Goal: Task Accomplishment & Management: Manage account settings

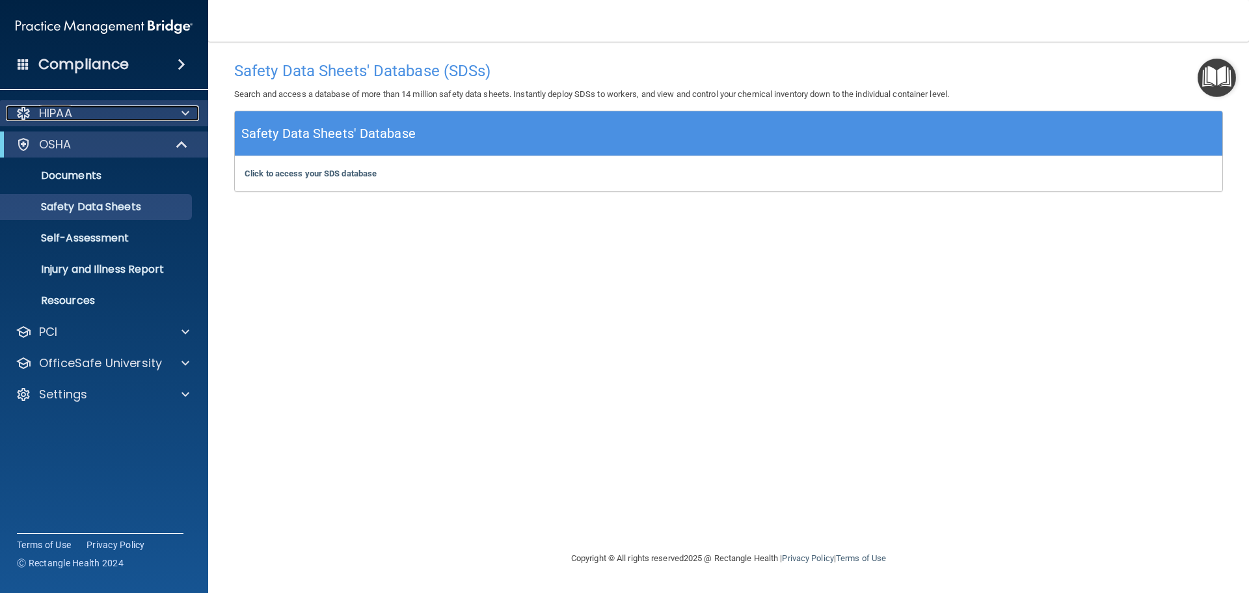
click at [69, 118] on p "HIPAA" at bounding box center [55, 113] width 33 height 16
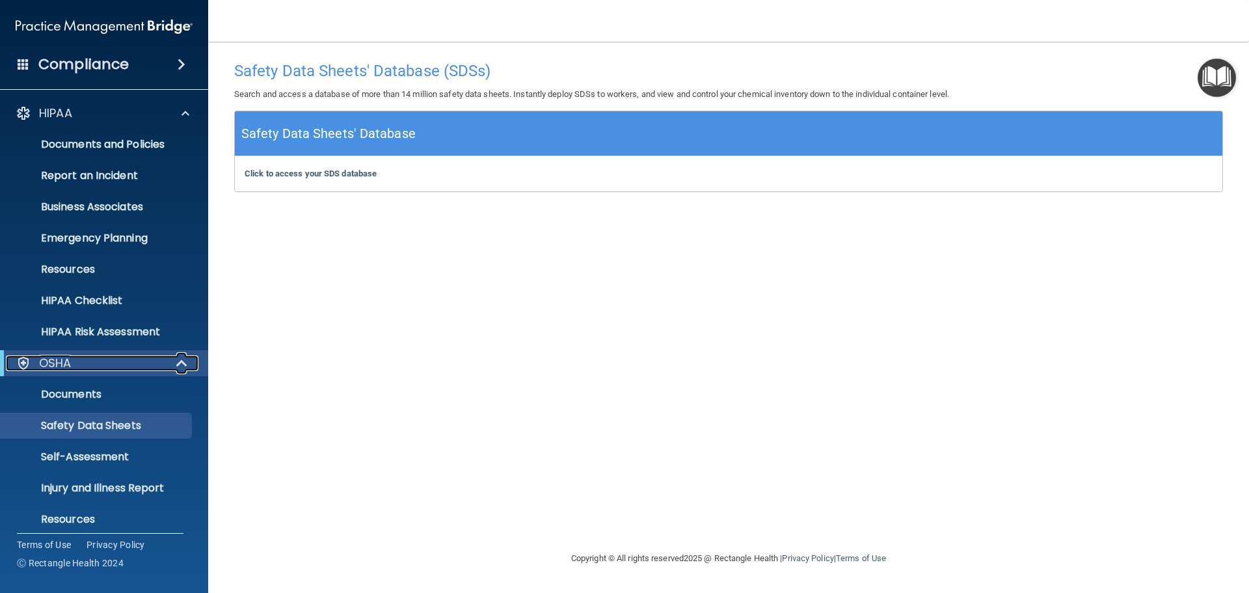
click at [67, 366] on p "OSHA" at bounding box center [55, 363] width 33 height 16
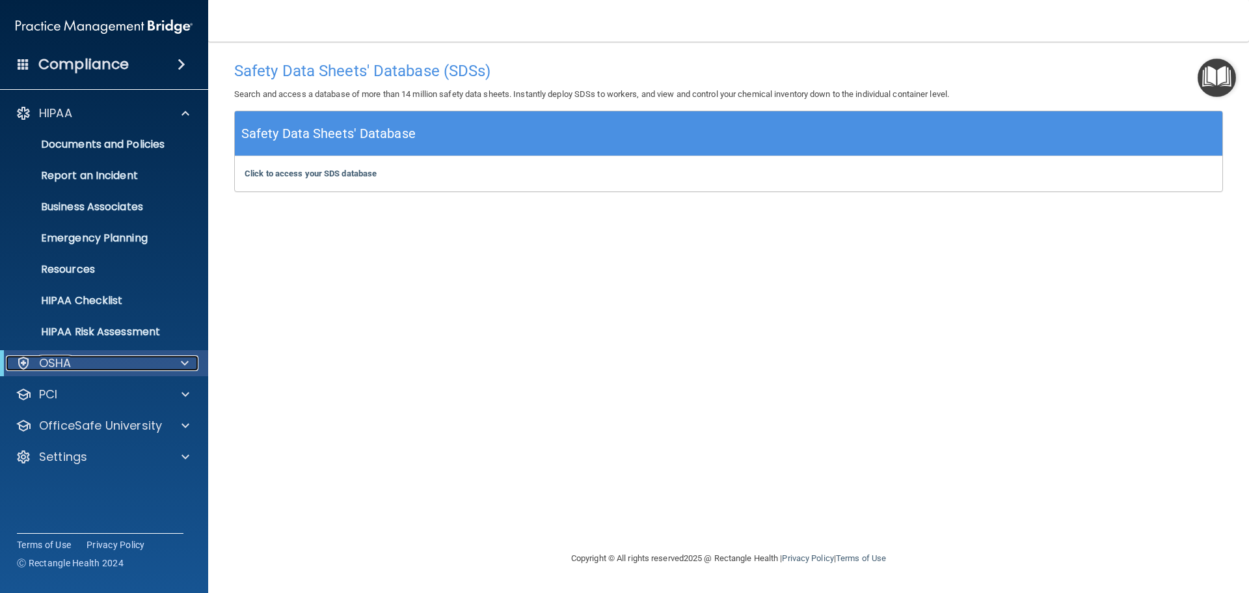
click at [67, 366] on p "OSHA" at bounding box center [55, 363] width 33 height 16
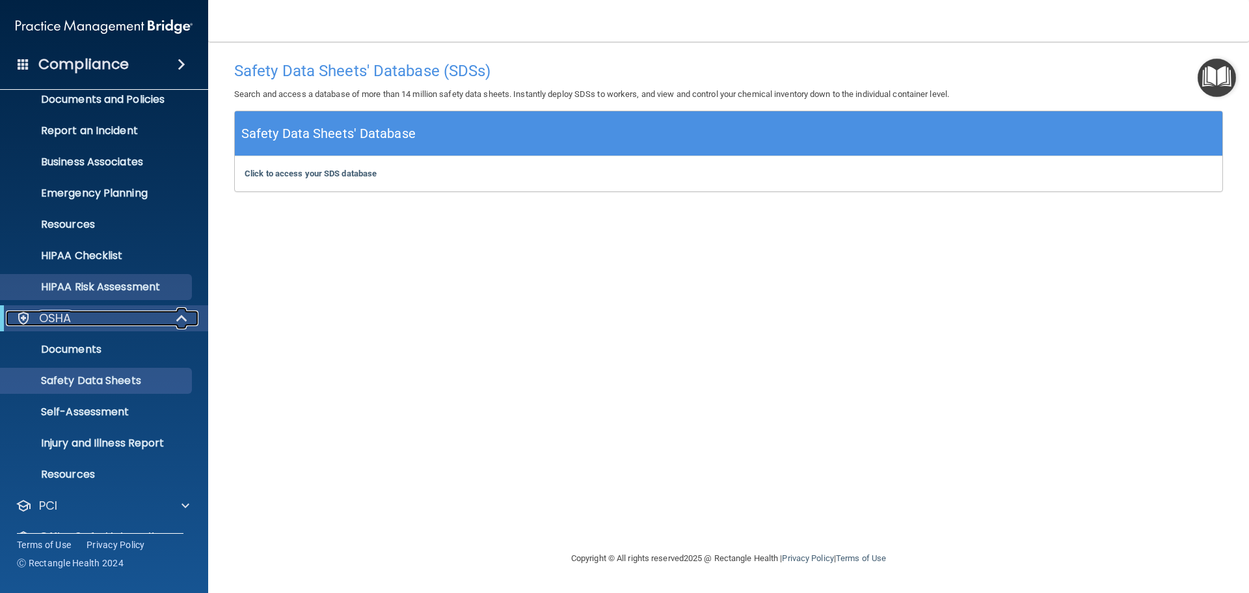
scroll to position [103, 0]
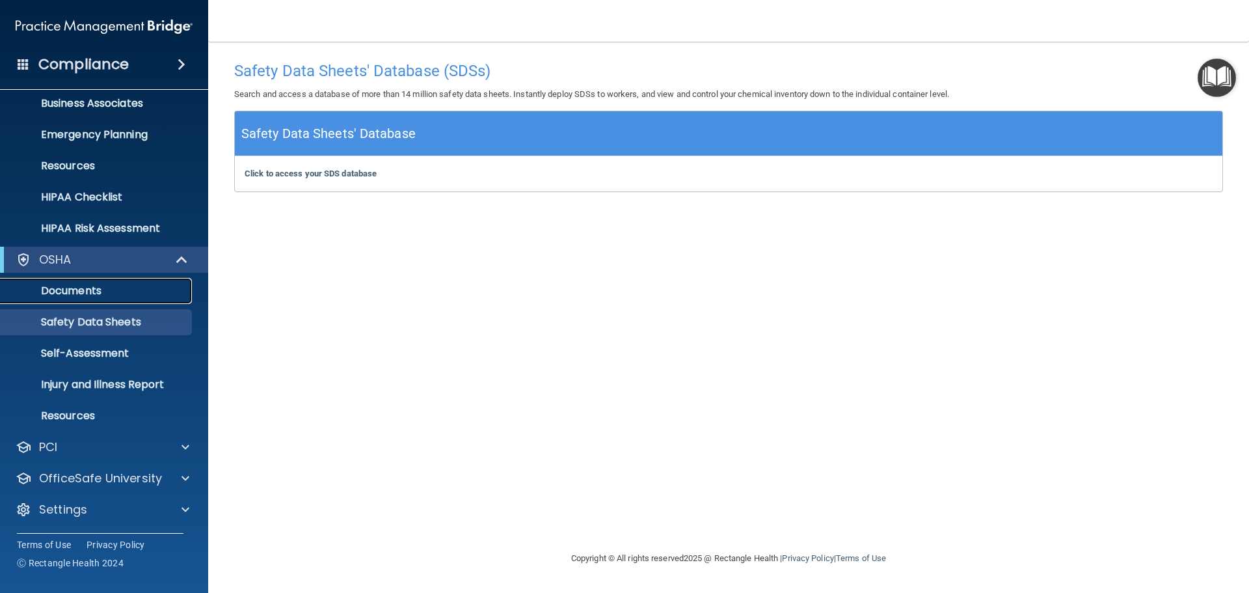
click at [90, 289] on p "Documents" at bounding box center [97, 290] width 178 height 13
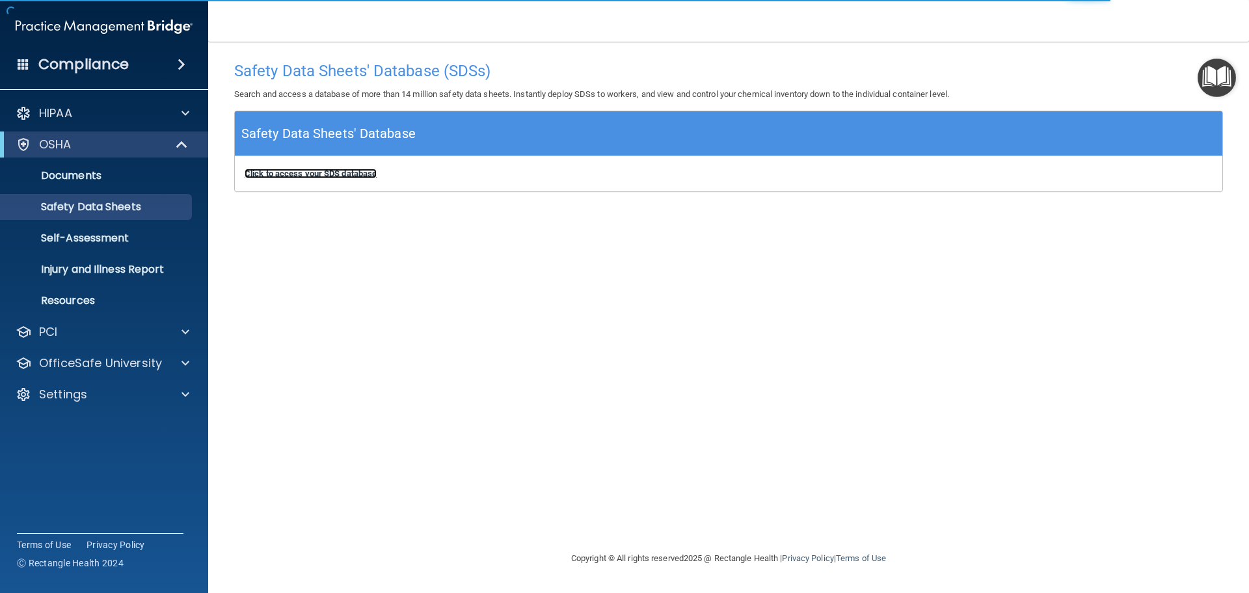
click at [292, 171] on b "Click to access your SDS database" at bounding box center [311, 174] width 132 height 10
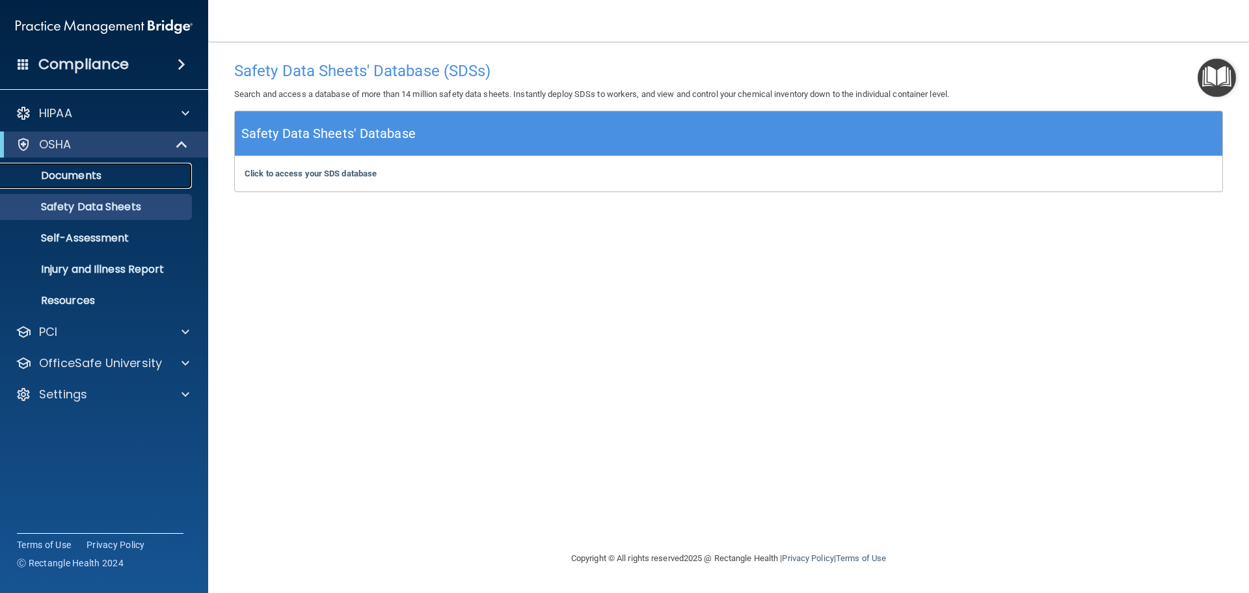
click at [59, 177] on p "Documents" at bounding box center [97, 175] width 178 height 13
click at [72, 239] on p "Self-Assessment" at bounding box center [97, 238] width 178 height 13
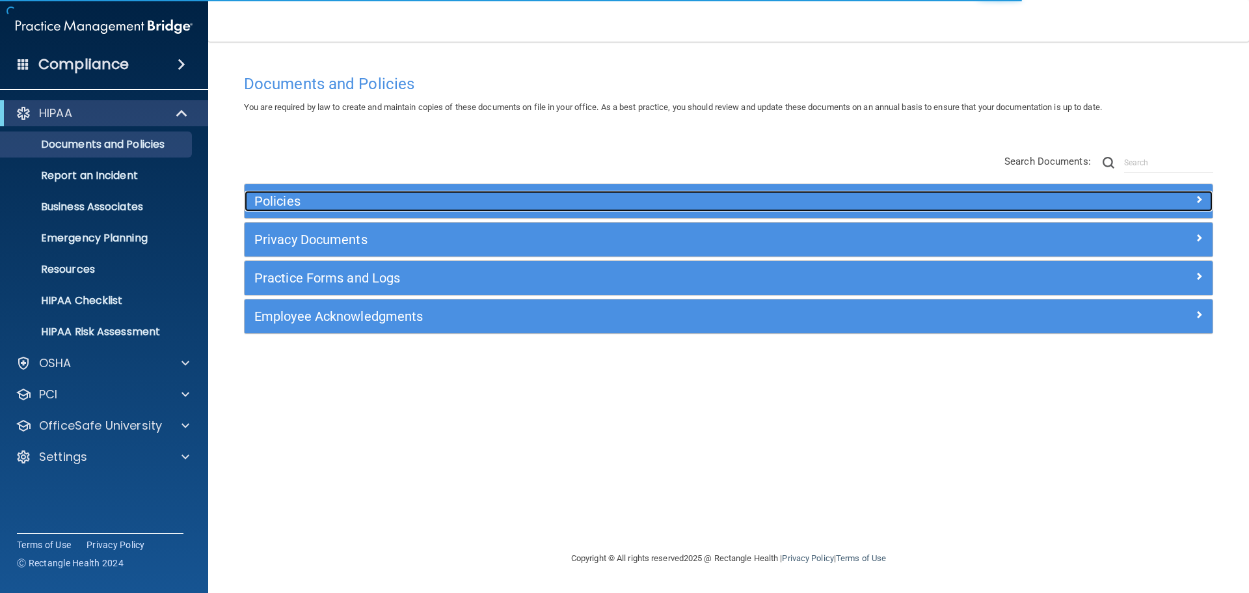
click at [286, 206] on h5 "Policies" at bounding box center [607, 201] width 707 height 14
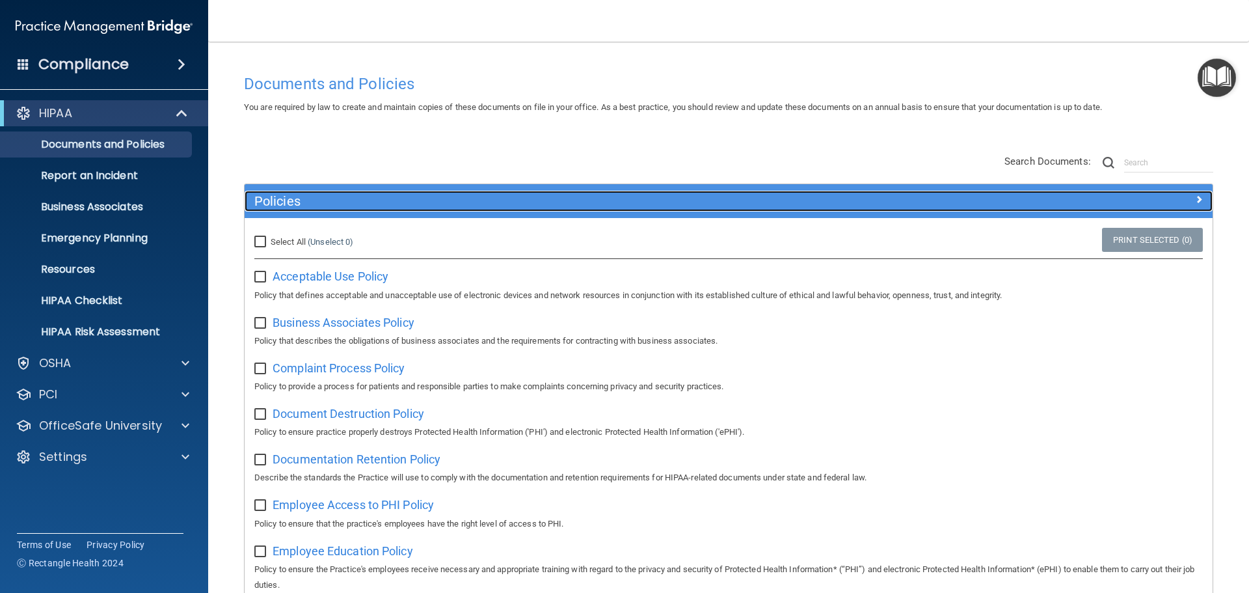
click at [286, 206] on h5 "Policies" at bounding box center [607, 201] width 707 height 14
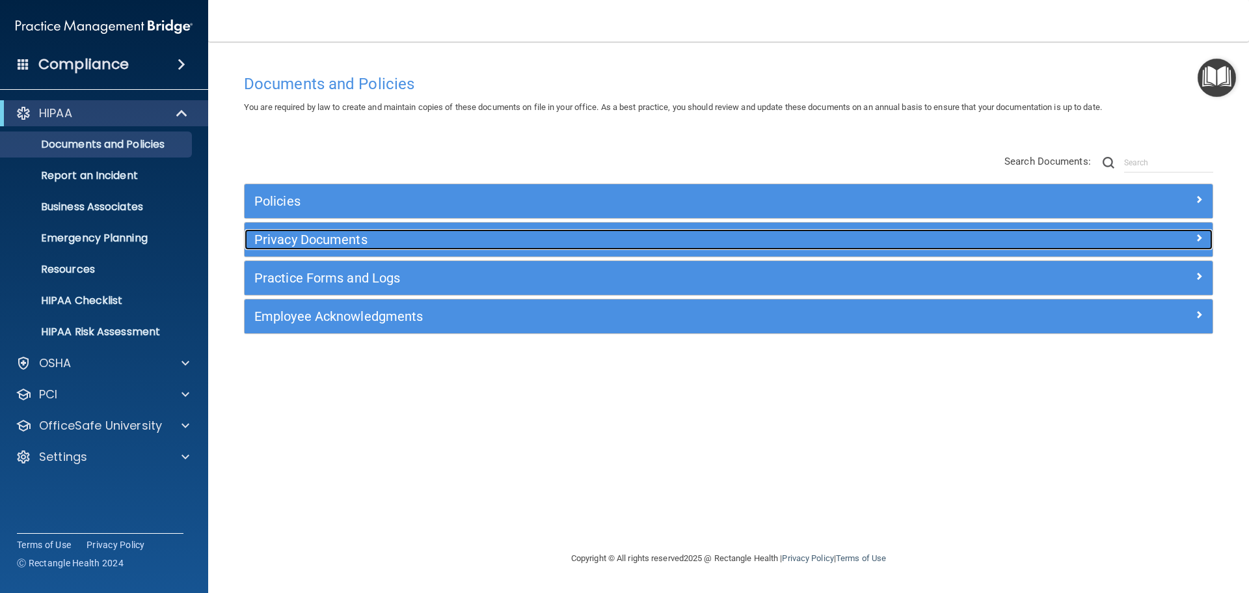
click at [288, 241] on h5 "Privacy Documents" at bounding box center [607, 239] width 707 height 14
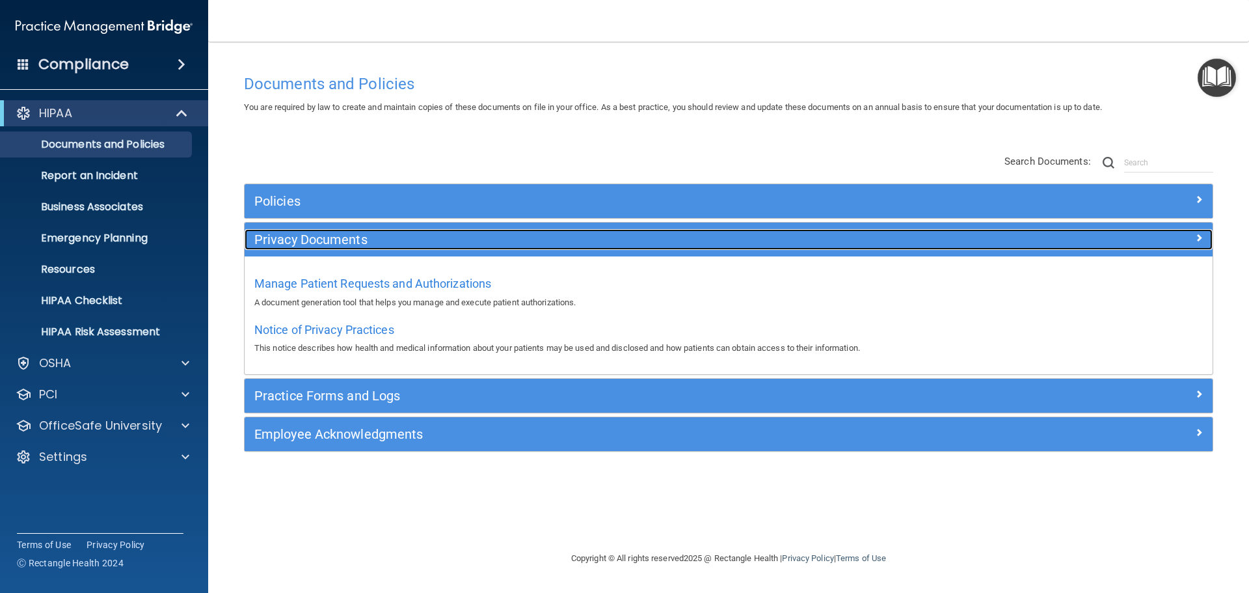
click at [288, 235] on h5 "Privacy Documents" at bounding box center [607, 239] width 707 height 14
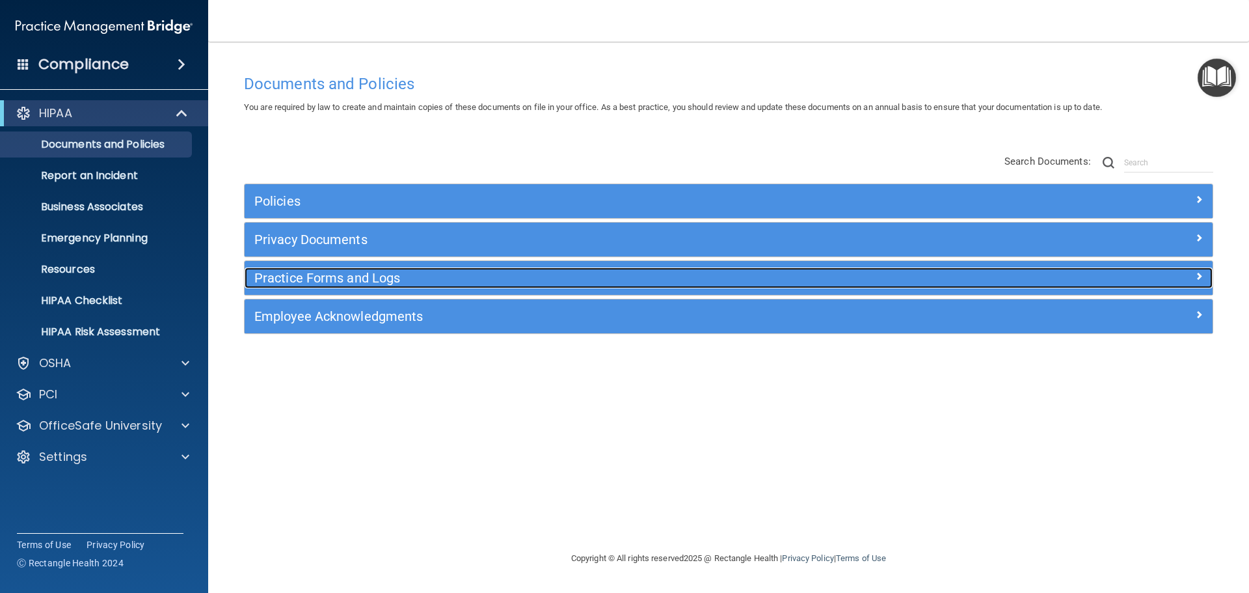
click at [284, 277] on h5 "Practice Forms and Logs" at bounding box center [607, 278] width 707 height 14
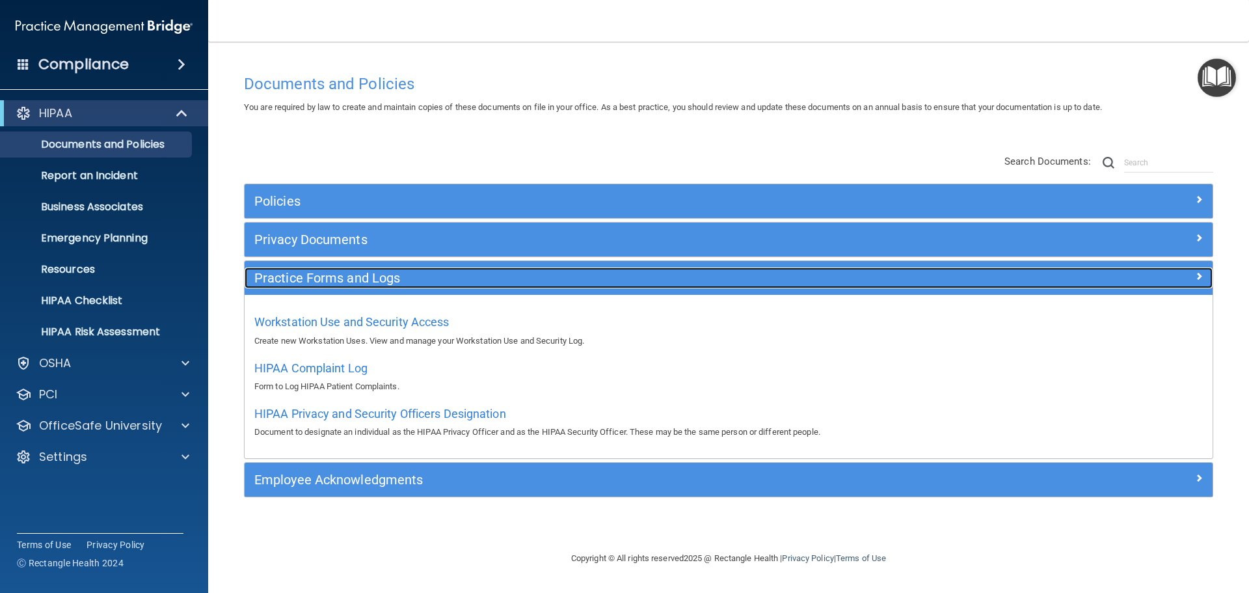
click at [284, 277] on h5 "Practice Forms and Logs" at bounding box center [607, 278] width 707 height 14
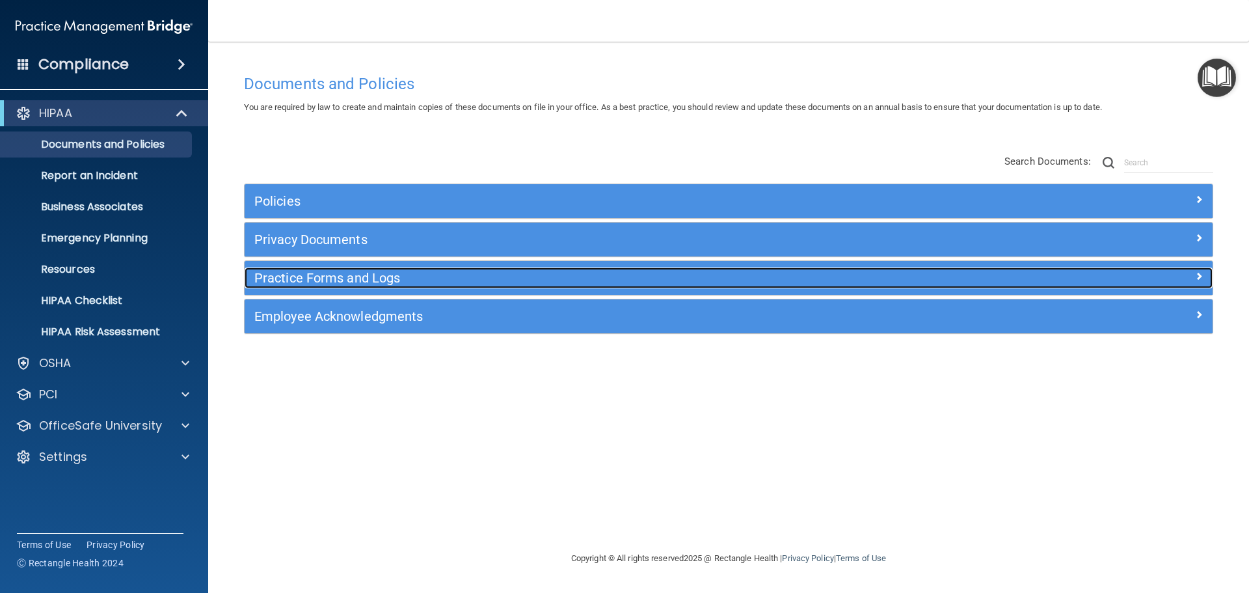
click at [282, 281] on h5 "Practice Forms and Logs" at bounding box center [607, 278] width 707 height 14
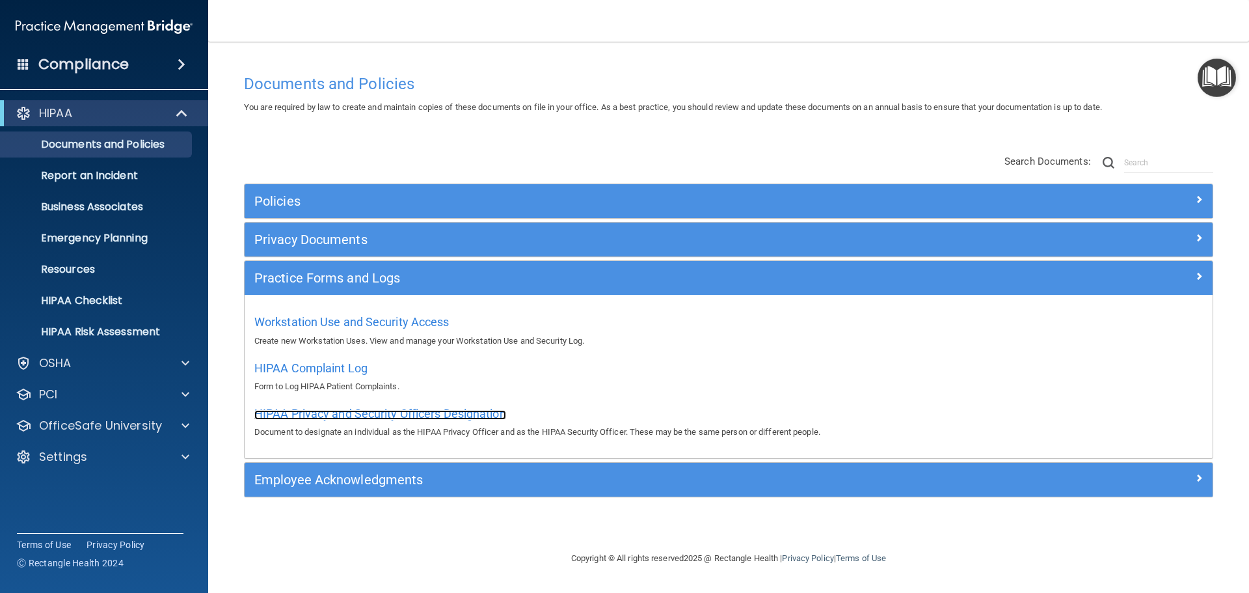
click at [282, 412] on span "HIPAA Privacy and Security Officers Designation" at bounding box center [380, 414] width 252 height 14
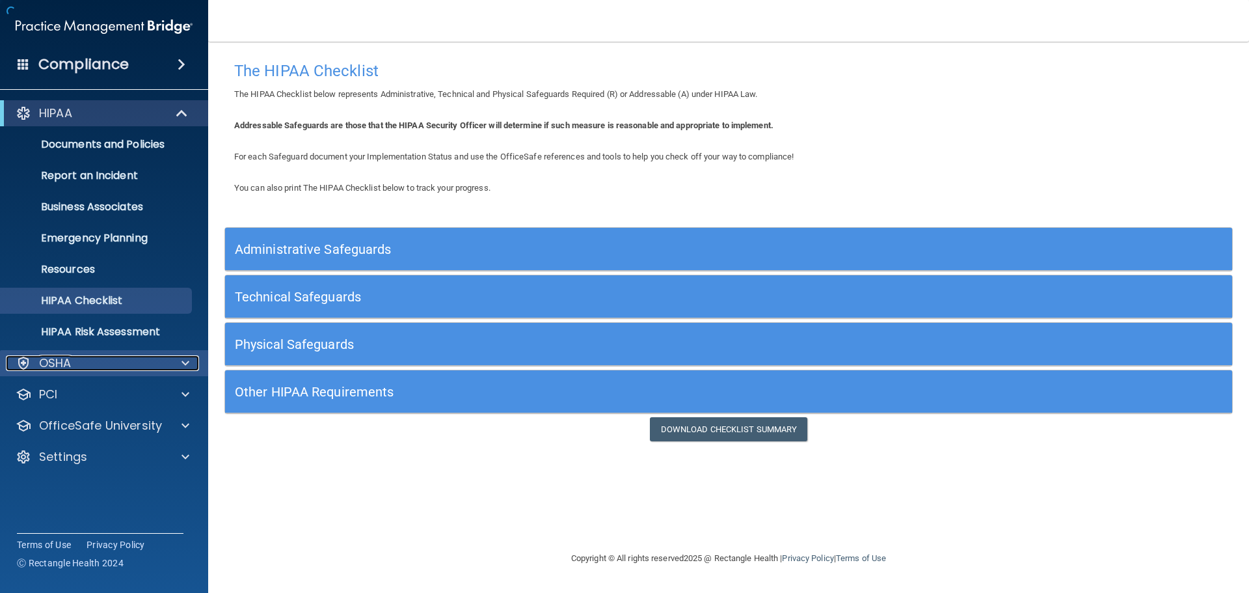
click at [176, 358] on div at bounding box center [183, 363] width 33 height 16
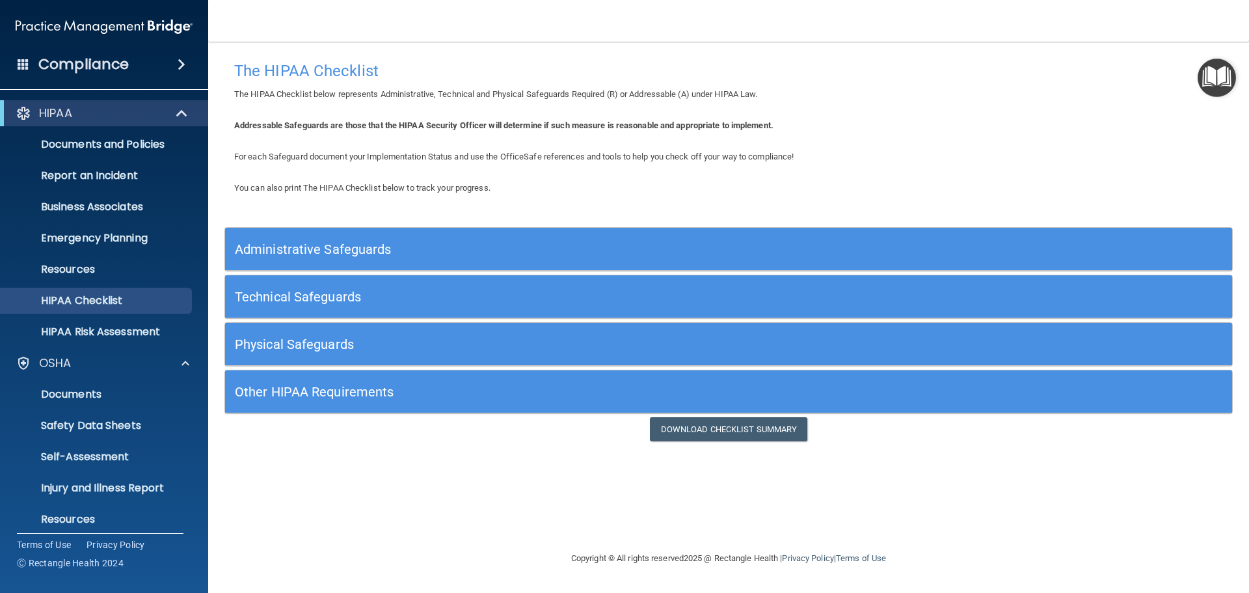
click at [321, 250] on h5 "Administrative Safeguards" at bounding box center [603, 249] width 736 height 14
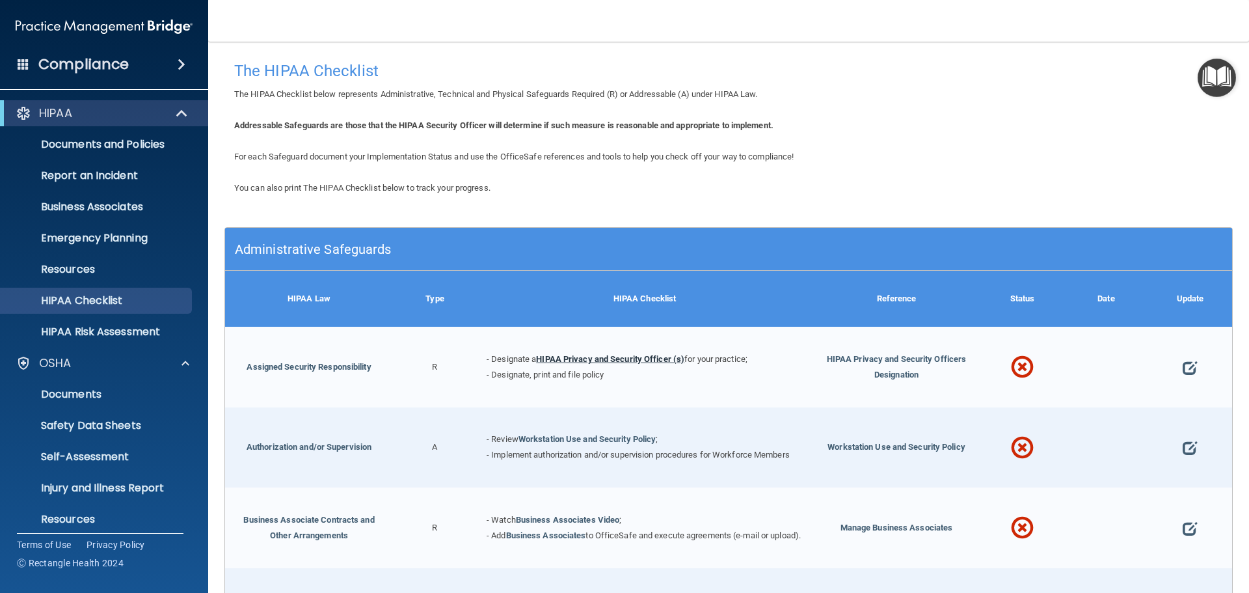
click at [642, 356] on link "HIPAA Privacy and Security Officer (s)" at bounding box center [610, 359] width 148 height 10
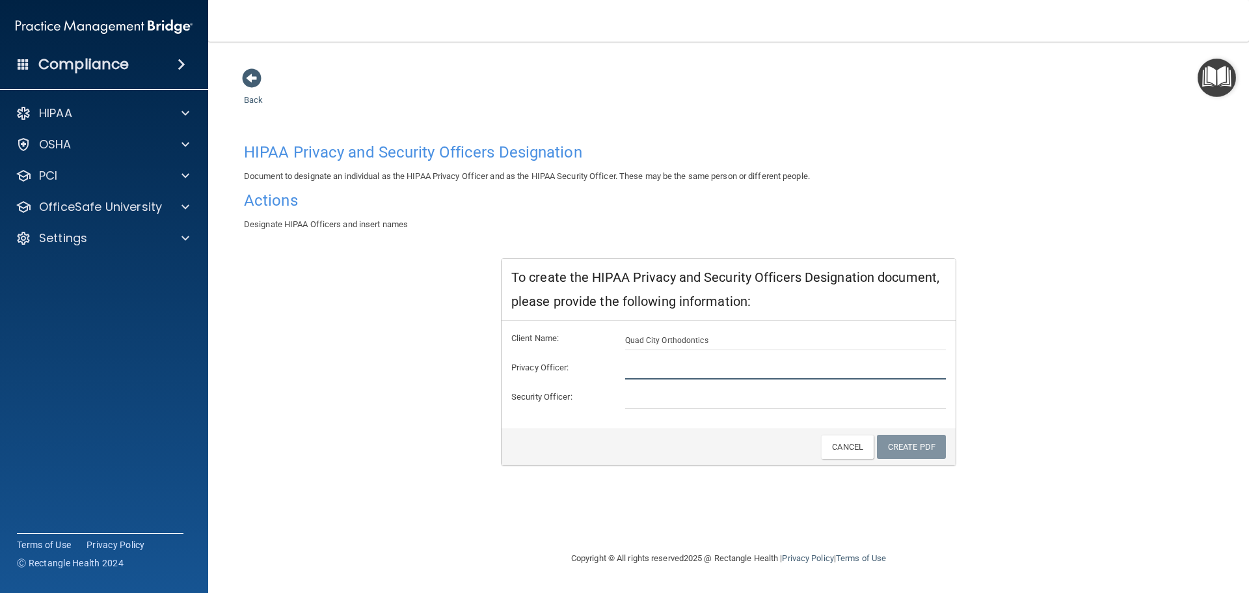
click at [662, 371] on input "text" at bounding box center [785, 370] width 321 height 20
type input "Denise Coyne, Anne Richards"
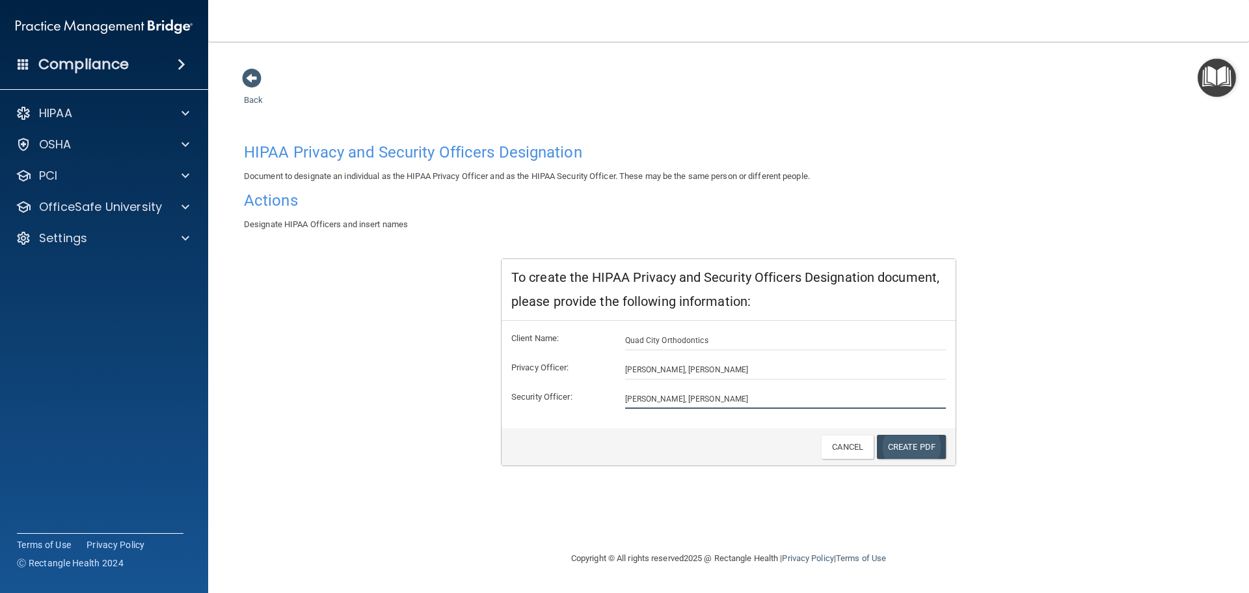
type input "Denise Coyne, Anne Richards"
click at [915, 446] on link "Create PDF" at bounding box center [911, 447] width 69 height 24
click at [736, 469] on div "Back HIPAA Privacy and Security Officers Designation Document to designate an i…" at bounding box center [728, 309] width 989 height 483
click at [324, 293] on div "HIPAA Privacy and Security Officers Designation Document to designate an indivi…" at bounding box center [728, 301] width 969 height 329
click at [916, 439] on link "Create PDF" at bounding box center [911, 447] width 69 height 24
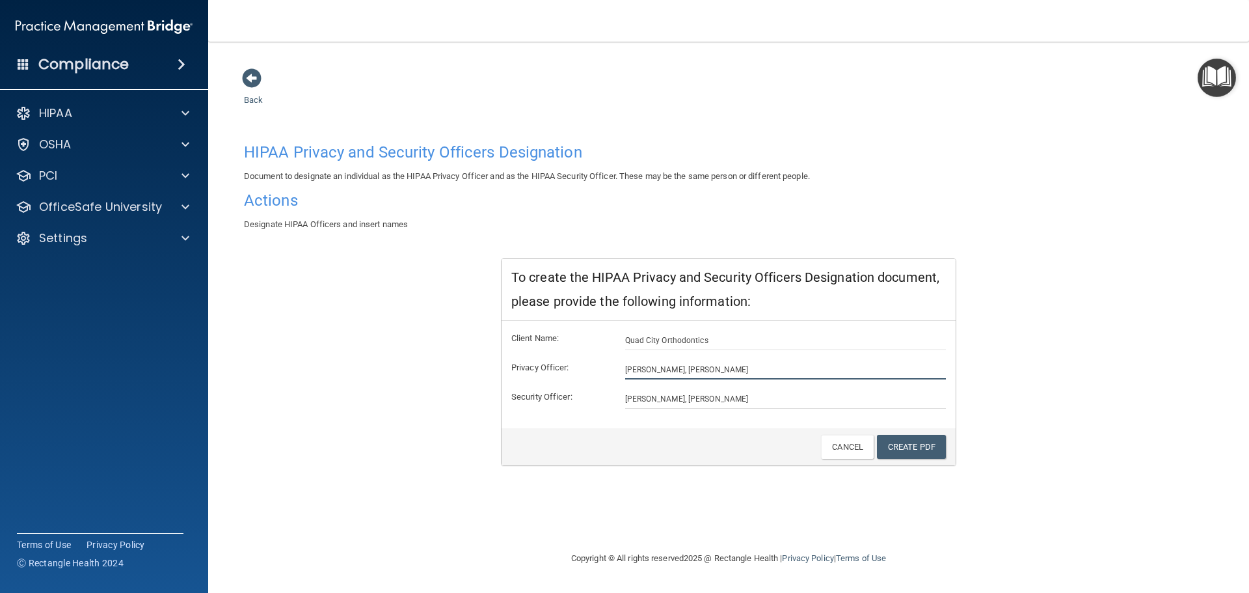
click at [743, 369] on input "Denise Coyne, Anne Richards" at bounding box center [785, 370] width 321 height 20
type input "[PERSON_NAME]"
click at [775, 331] on input "Quad City Orthodontics" at bounding box center [785, 341] width 321 height 20
click at [781, 394] on input "Denise Coyne, Anne Richards" at bounding box center [785, 399] width 321 height 20
type input "[PERSON_NAME]"
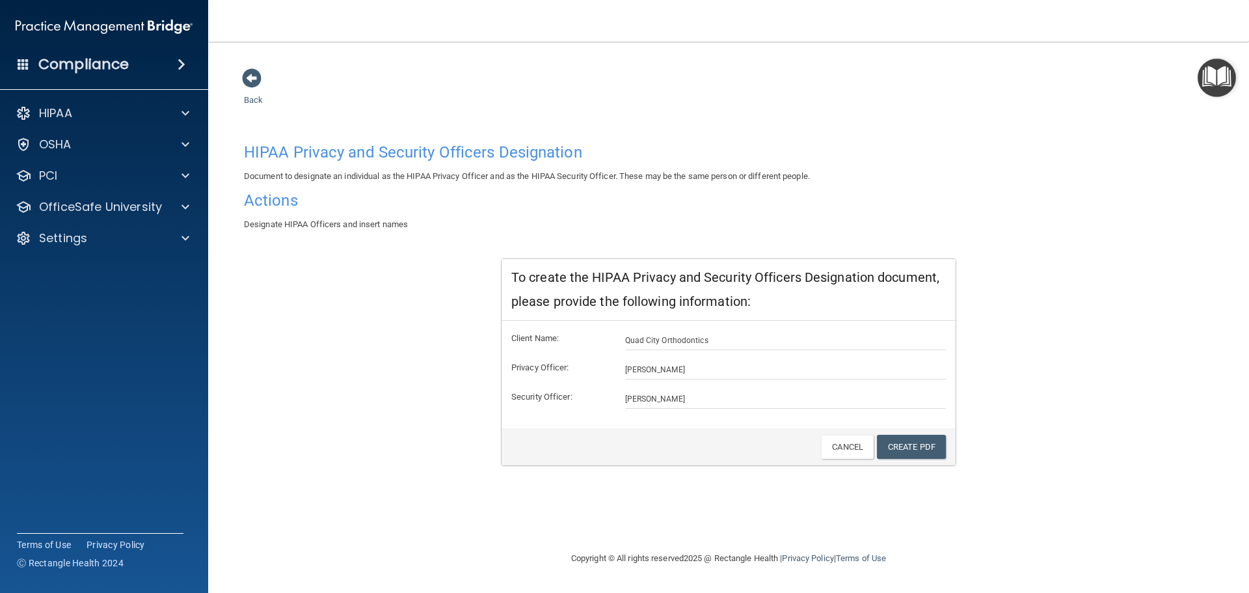
click at [964, 360] on div "To create the HIPAA Privacy and Security Officers Designation document, please …" at bounding box center [728, 362] width 475 height 208
click at [926, 442] on link "Create PDF" at bounding box center [911, 447] width 69 height 24
click at [244, 74] on span at bounding box center [252, 78] width 20 height 20
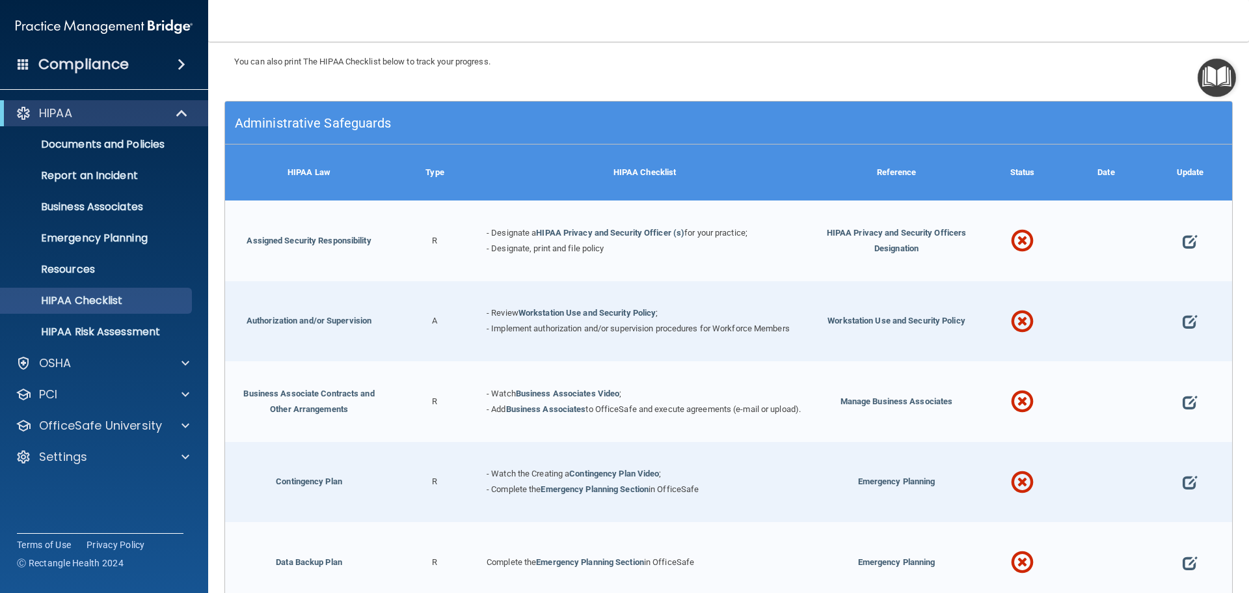
scroll to position [130, 0]
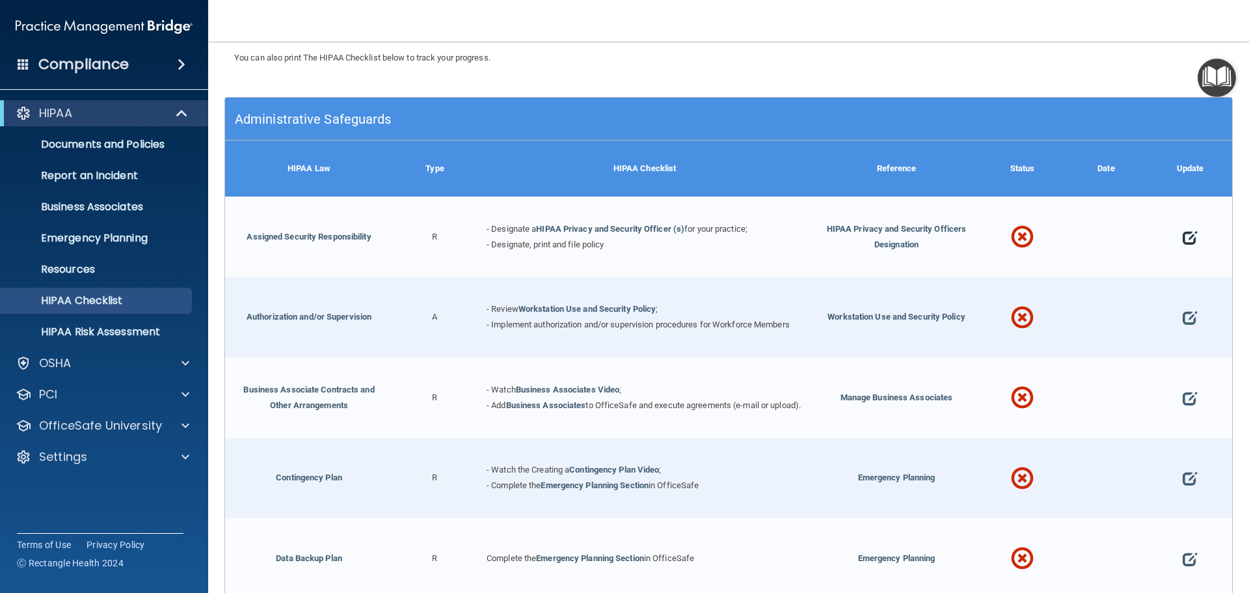
click at [1183, 236] on span at bounding box center [1190, 237] width 14 height 40
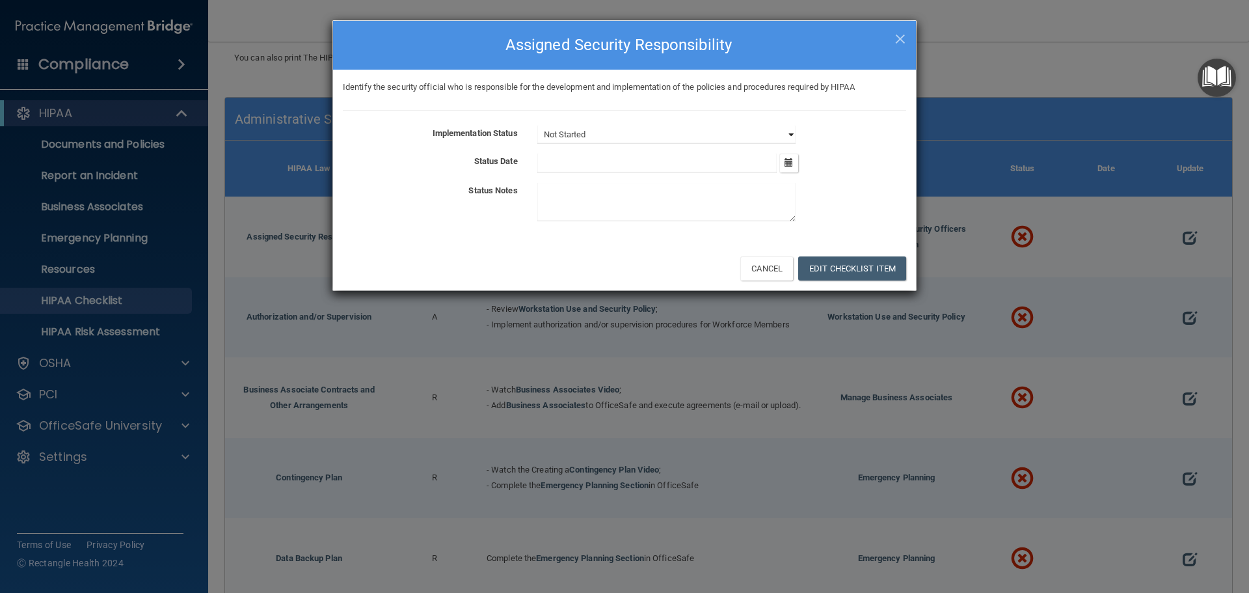
click at [584, 131] on select "Not Started In Progress Completed" at bounding box center [666, 135] width 258 height 18
click at [537, 126] on select "Not Started In Progress Completed" at bounding box center [666, 135] width 258 height 18
click at [846, 268] on button "Edit Checklist Item" at bounding box center [852, 268] width 108 height 24
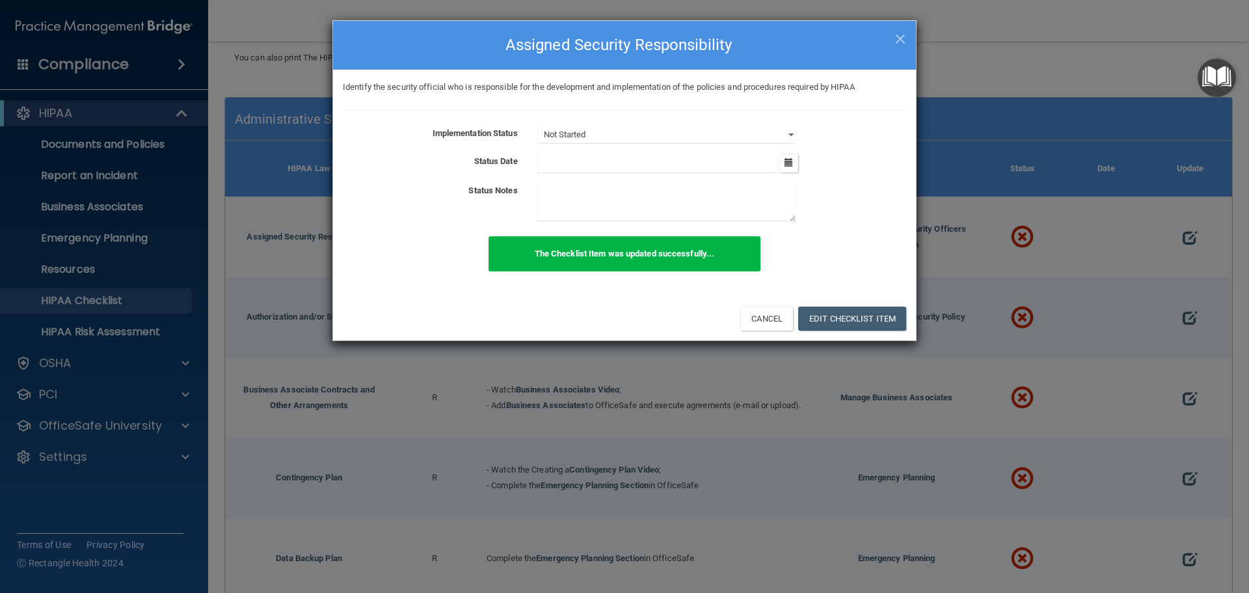
click at [635, 161] on input "text" at bounding box center [657, 164] width 240 height 20
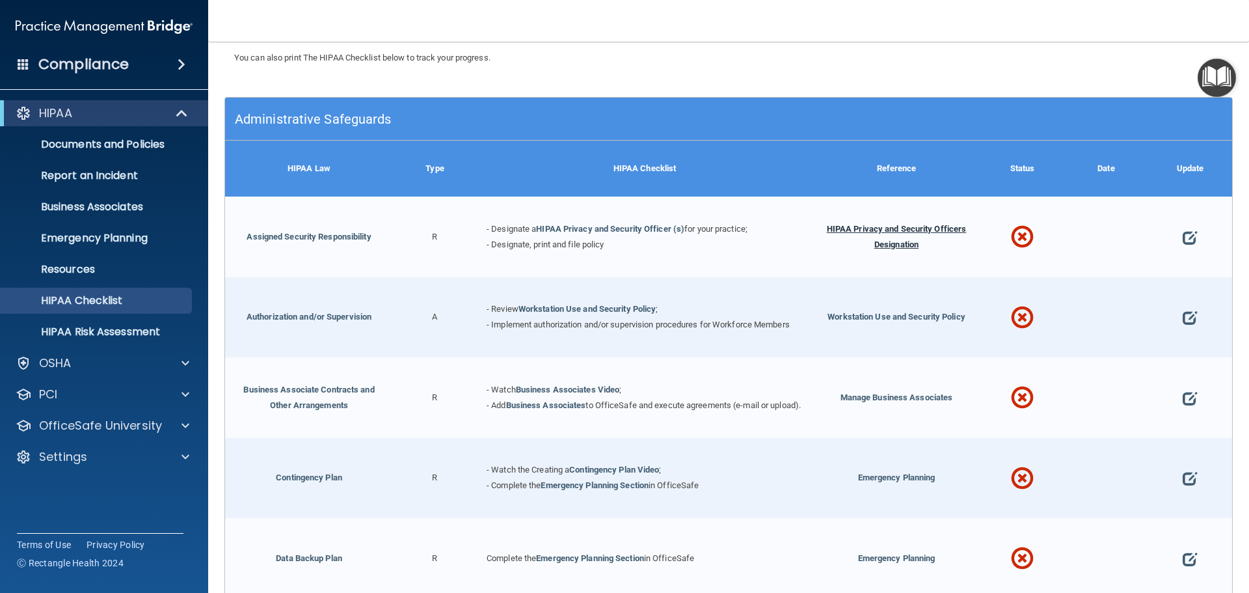
click at [895, 230] on span "HIPAA Privacy and Security Officers Designation" at bounding box center [897, 236] width 140 height 25
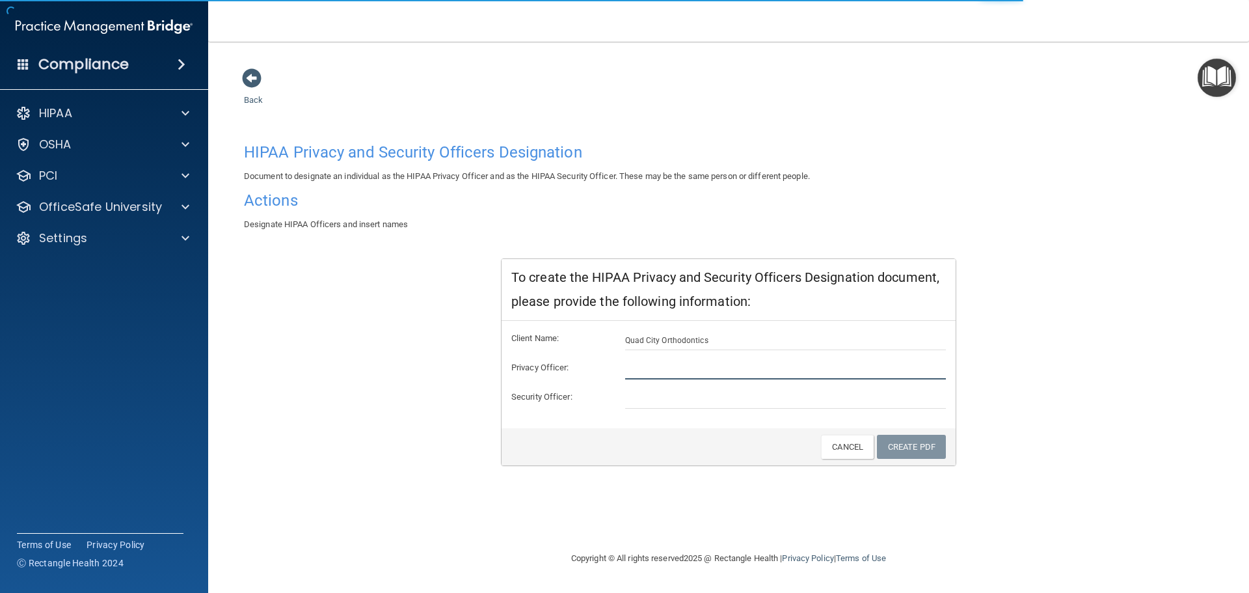
click at [687, 367] on input "text" at bounding box center [785, 370] width 321 height 20
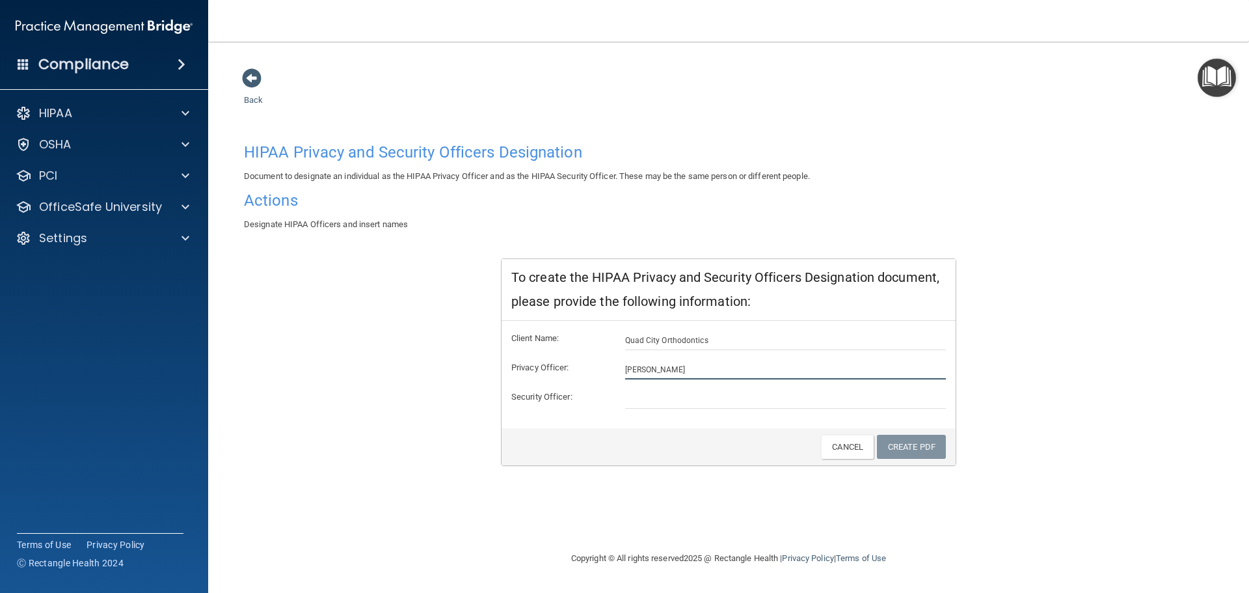
type input "[PERSON_NAME]"
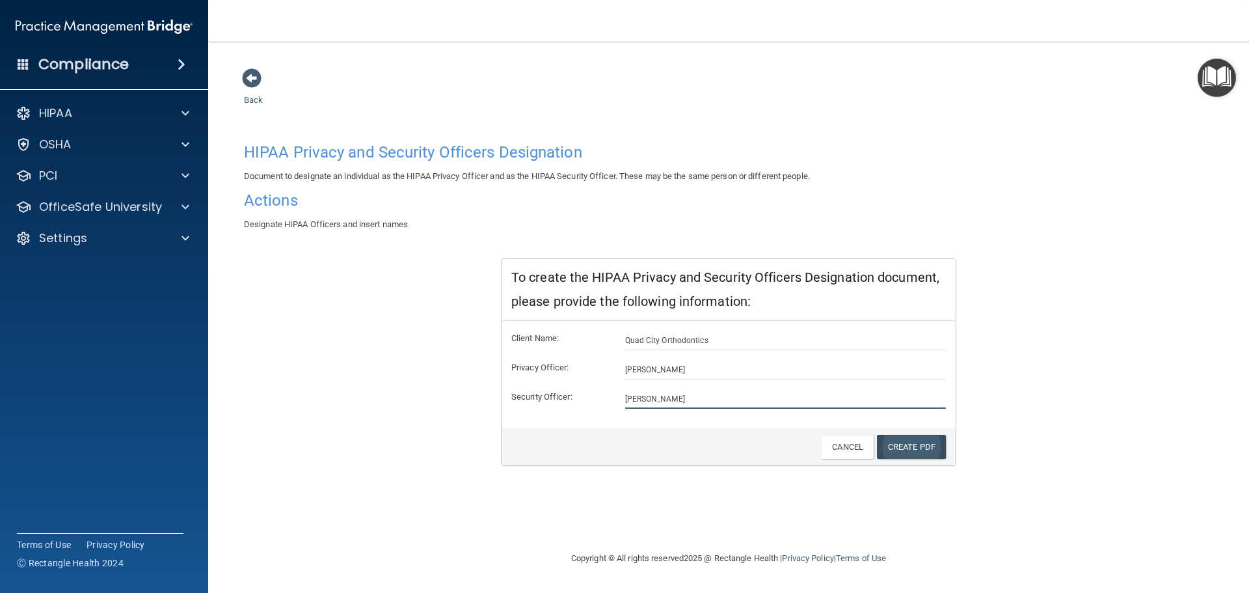
type input "[PERSON_NAME]"
click at [920, 447] on link "Create PDF" at bounding box center [911, 447] width 69 height 24
click at [248, 75] on span at bounding box center [252, 78] width 20 height 20
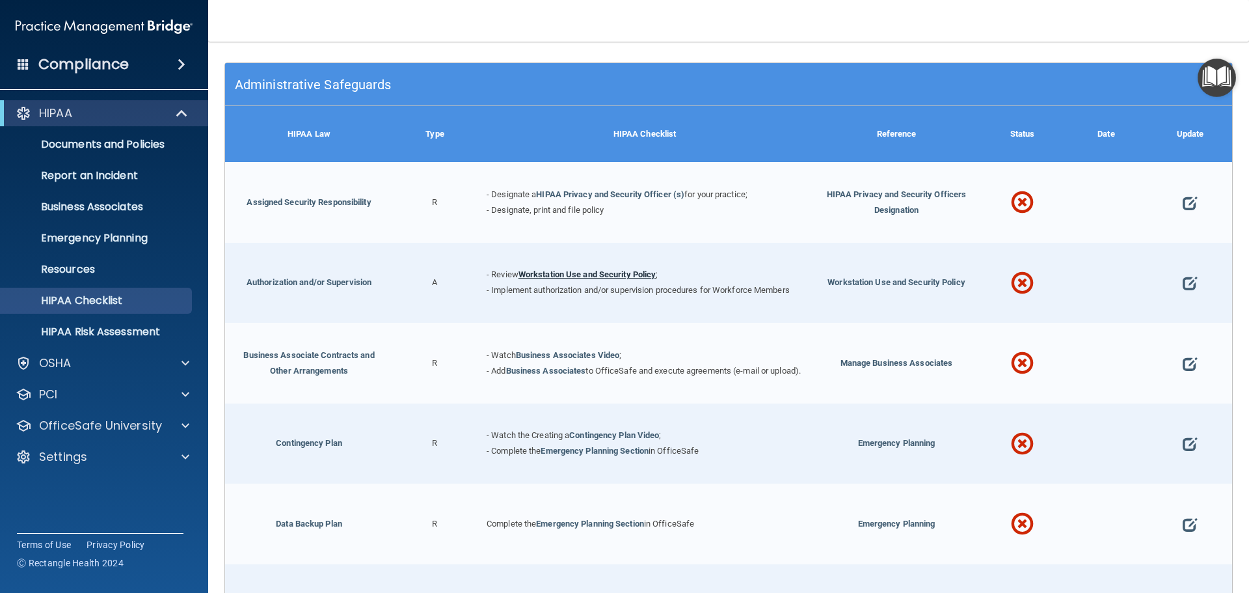
scroll to position [195, 0]
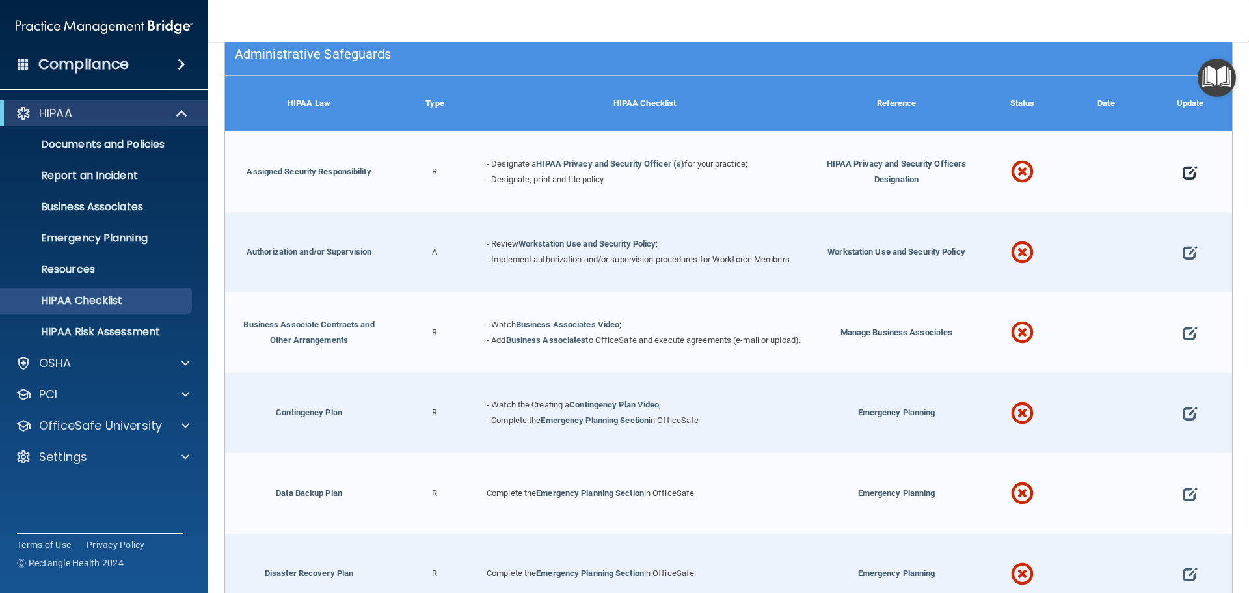
click at [1185, 170] on span at bounding box center [1190, 172] width 14 height 40
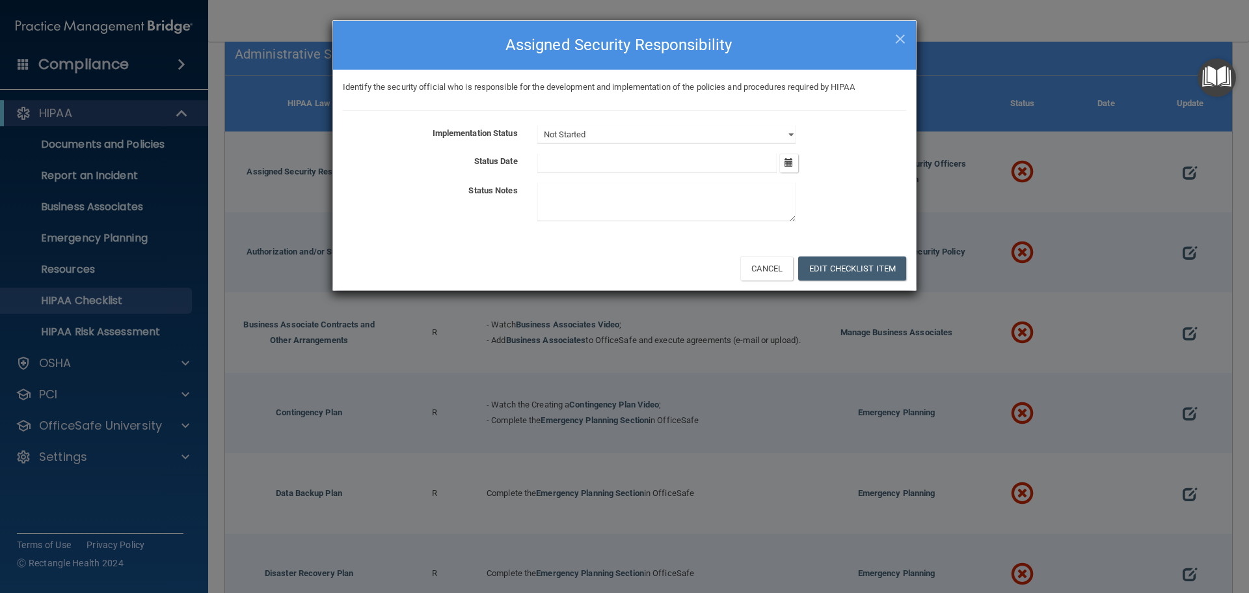
click at [658, 168] on input "text" at bounding box center [657, 164] width 240 height 20
click at [658, 126] on select "Not Started In Progress Completed" at bounding box center [666, 135] width 258 height 18
select select "completed"
click at [537, 126] on select "Not Started In Progress Completed" at bounding box center [666, 135] width 258 height 18
click at [795, 163] on button "button" at bounding box center [788, 163] width 19 height 19
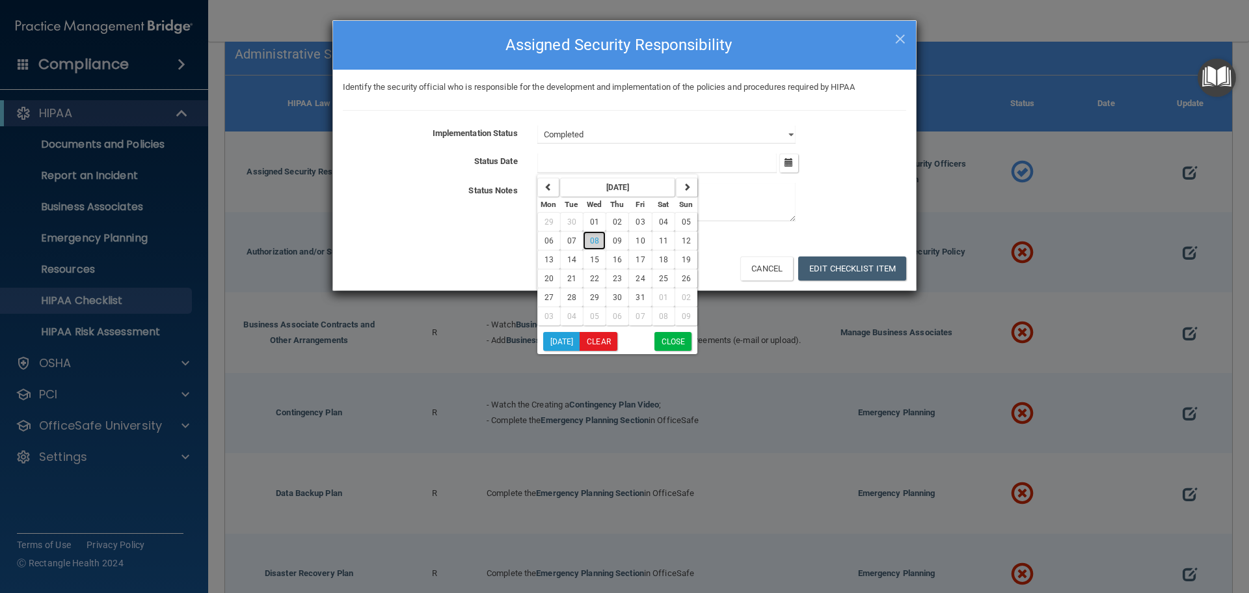
click at [602, 234] on button "08" at bounding box center [594, 240] width 23 height 19
type input "[DATE]"
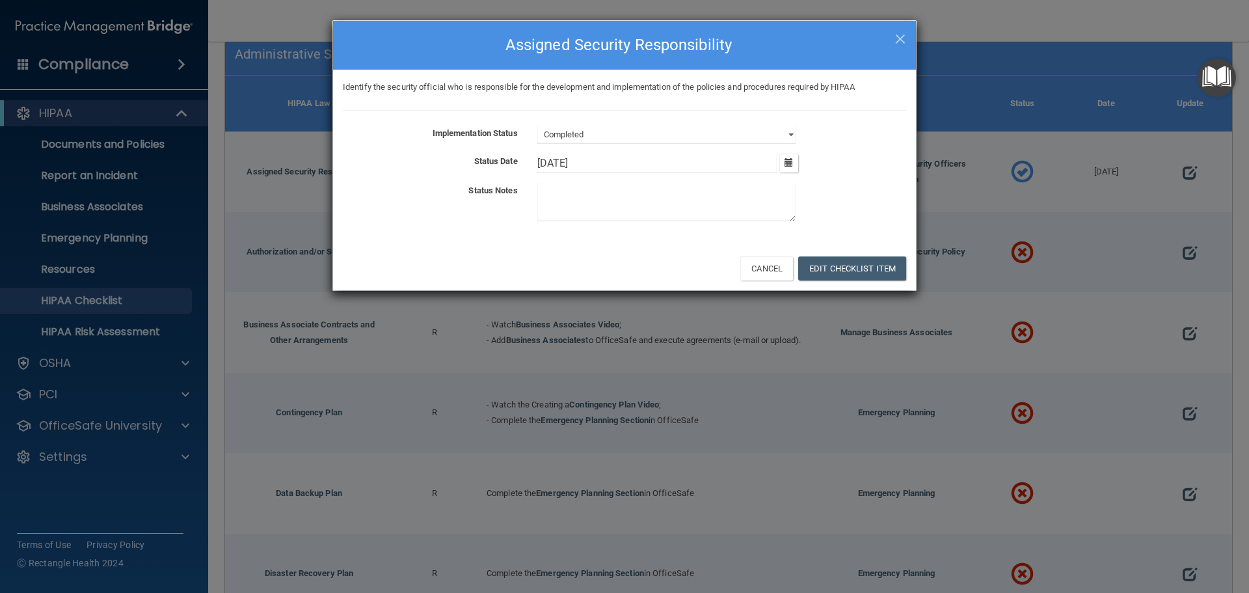
click at [654, 204] on textarea at bounding box center [666, 202] width 258 height 38
type textarea "Denise Coyne Anne Richards"
click at [854, 273] on button "Edit Checklist Item" at bounding box center [852, 268] width 108 height 24
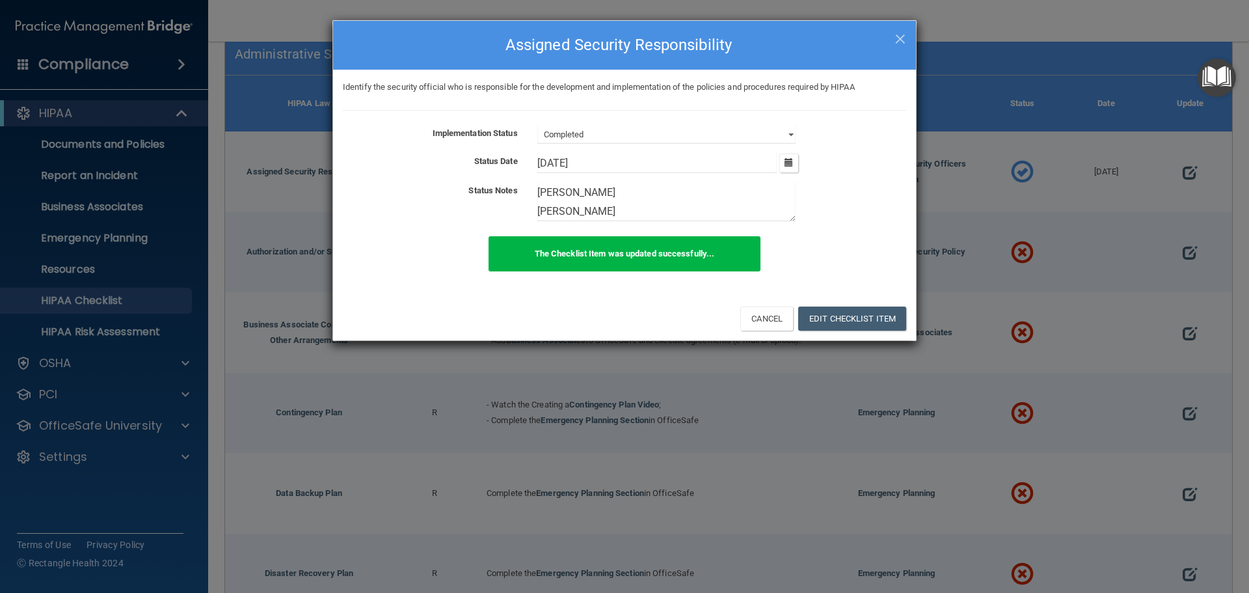
click at [966, 41] on div "× Close Assigned Security Responsibility Identify the security official who is …" at bounding box center [624, 296] width 1249 height 593
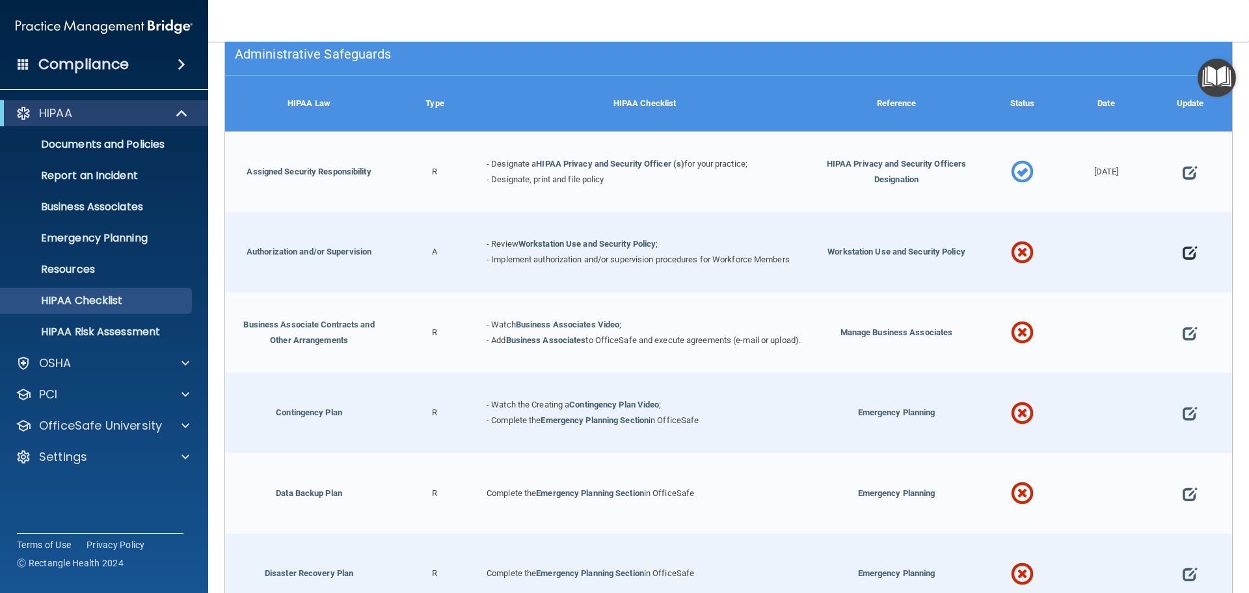
click at [1183, 255] on span at bounding box center [1190, 253] width 14 height 40
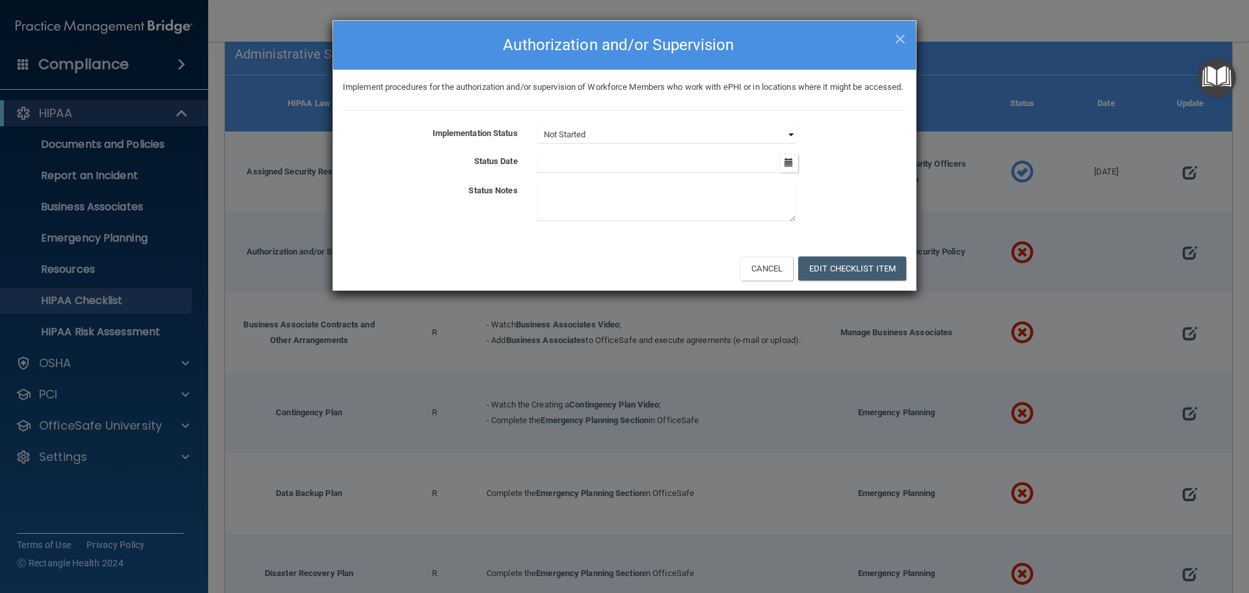
click at [728, 144] on select "Not Started In Progress Completed" at bounding box center [666, 135] width 258 height 18
select select "completed"
click at [537, 141] on select "Not Started In Progress Completed" at bounding box center [666, 135] width 258 height 18
click at [792, 167] on icon "button" at bounding box center [789, 162] width 8 height 8
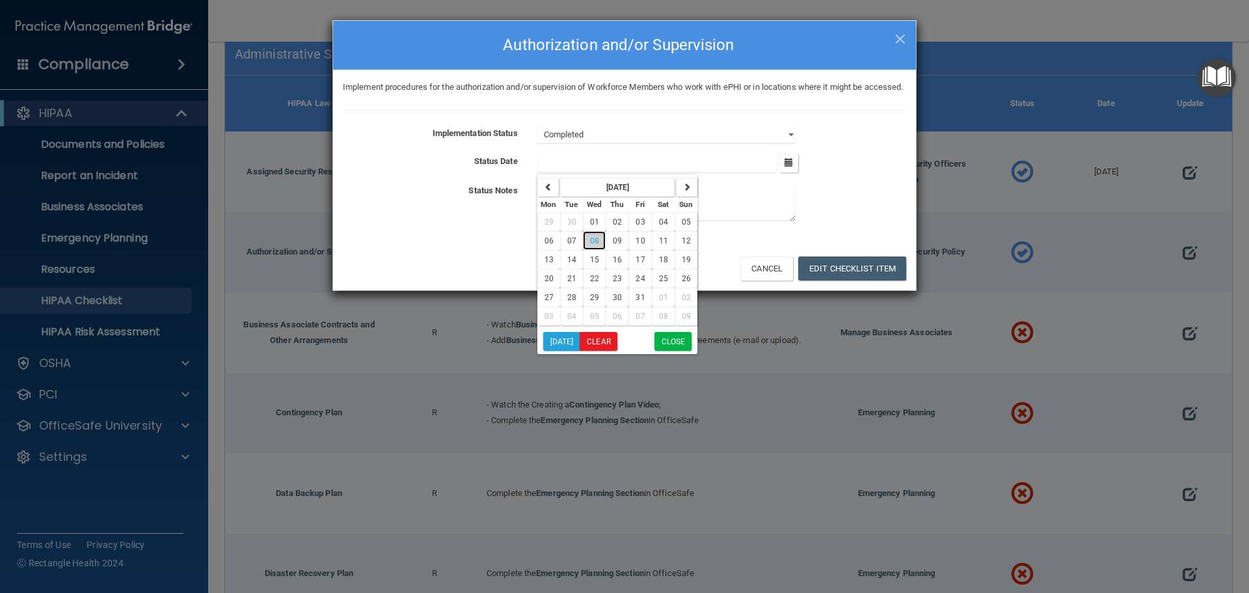
click at [598, 245] on span "08" at bounding box center [594, 240] width 9 height 9
type input "10/8/25"
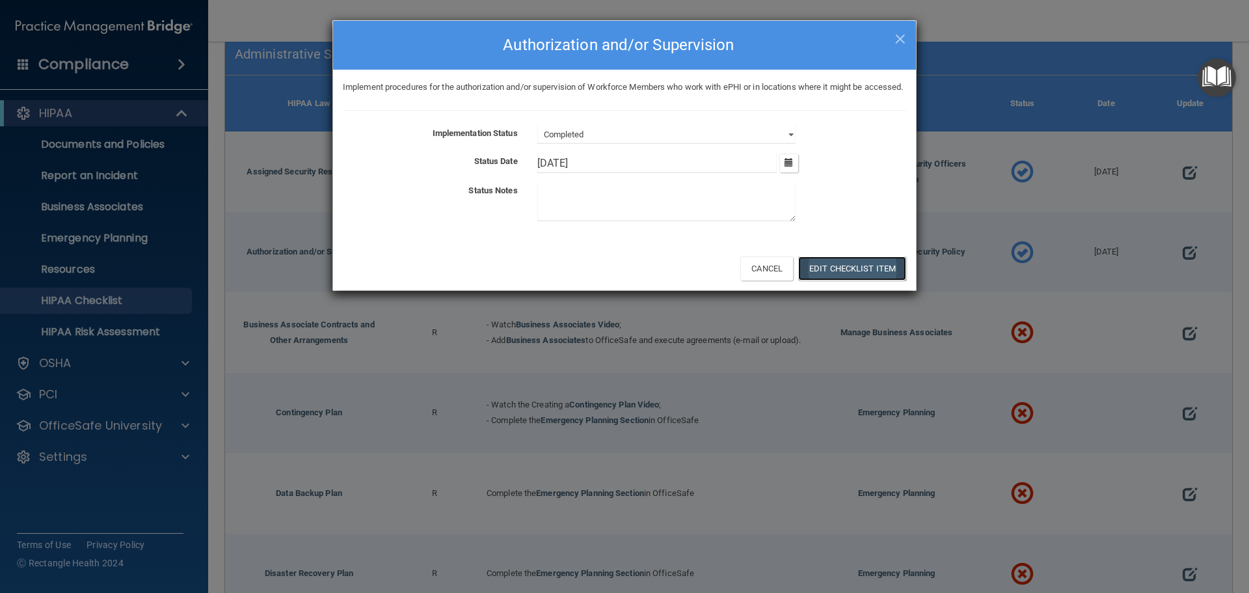
click at [876, 280] on button "Edit Checklist Item" at bounding box center [852, 268] width 108 height 24
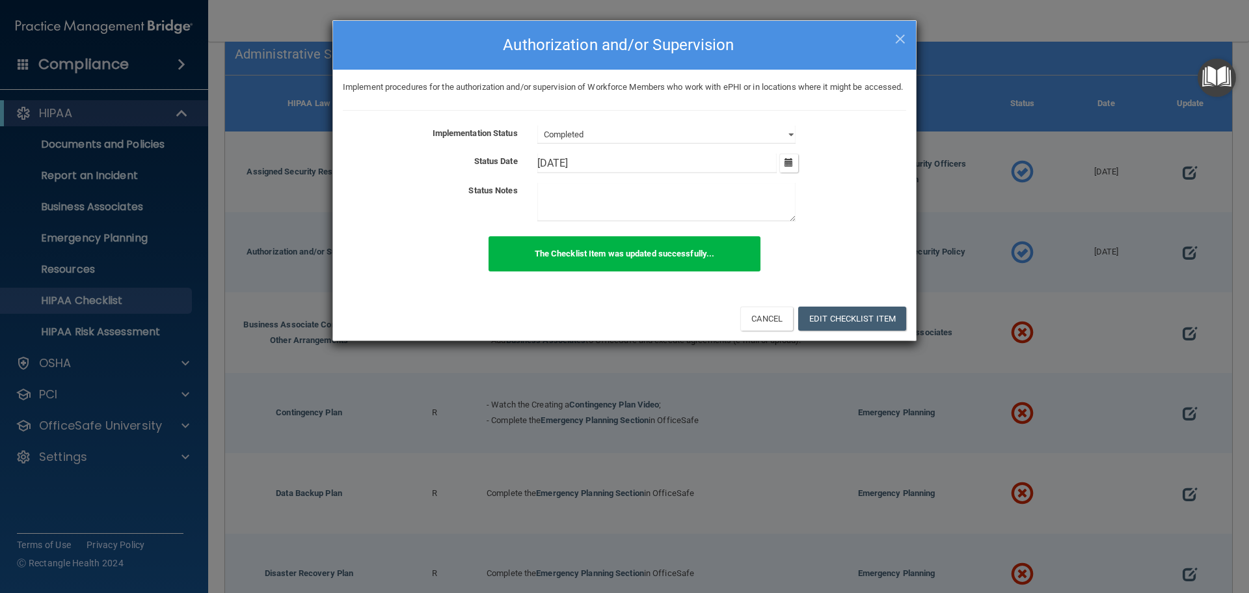
click at [811, 372] on div "× Close Authorization and/or Supervision Implement procedures for the authoriza…" at bounding box center [624, 296] width 1249 height 593
drag, startPoint x: 1178, startPoint y: 280, endPoint x: 1156, endPoint y: 264, distance: 28.4
click at [1178, 280] on div "× Close Authorization and/or Supervision Implement procedures for the authoriza…" at bounding box center [624, 296] width 1249 height 593
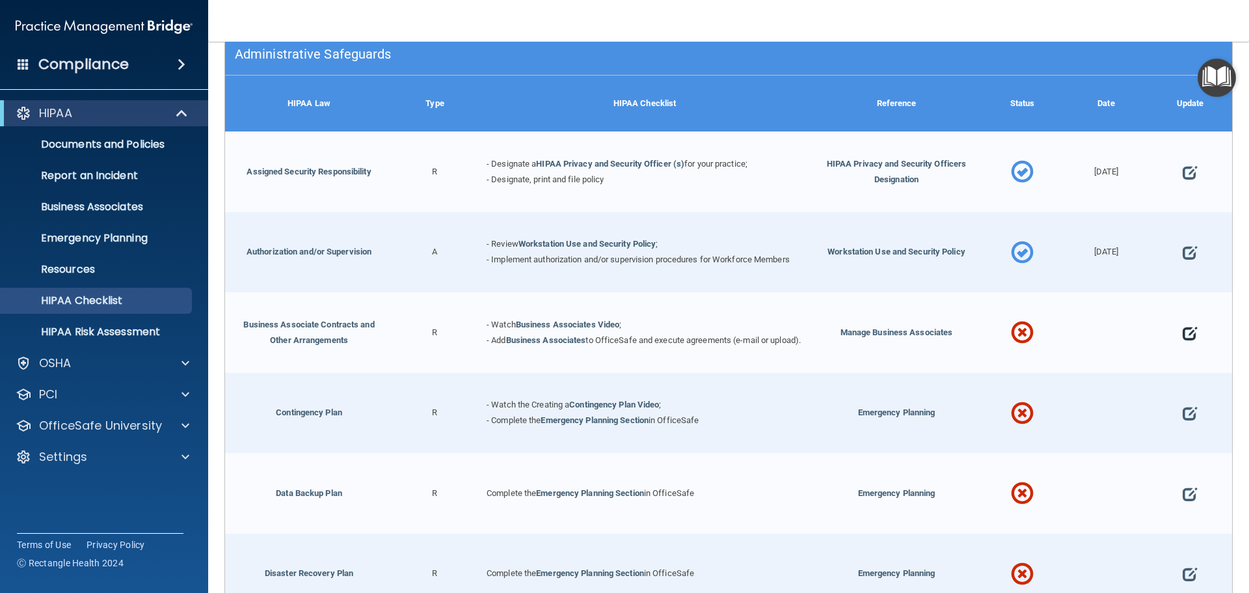
click at [1183, 339] on span at bounding box center [1190, 333] width 14 height 40
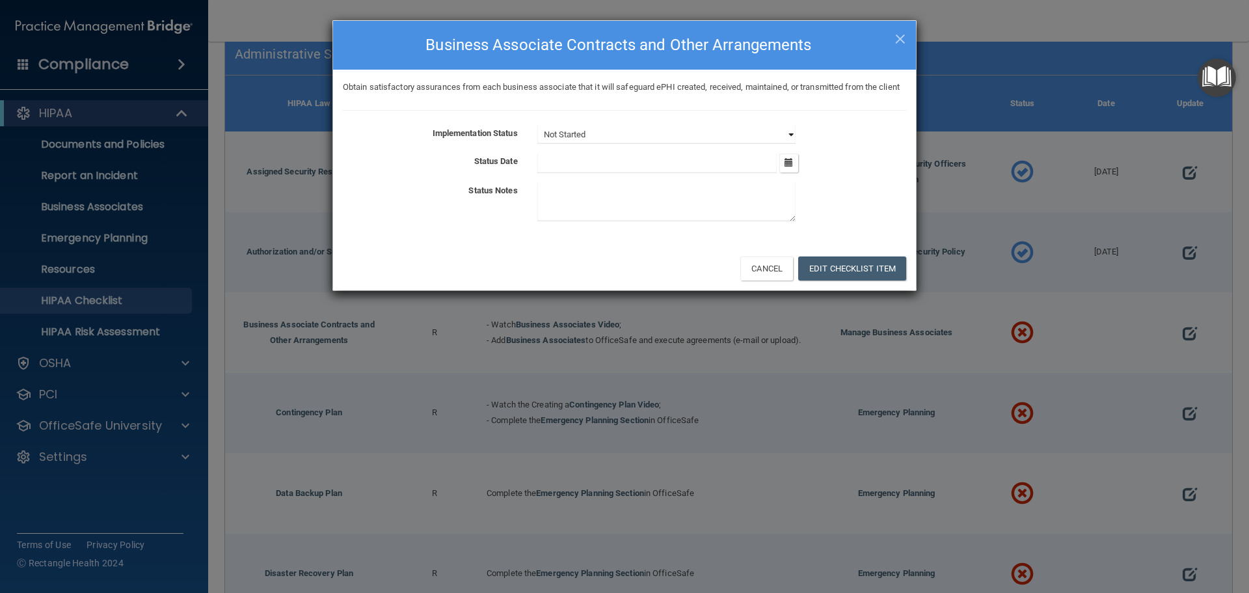
click at [649, 144] on select "Not Started In Progress Completed" at bounding box center [666, 135] width 258 height 18
select select "in_progress"
click at [537, 141] on select "Not Started In Progress Completed" at bounding box center [666, 135] width 258 height 18
click at [854, 280] on button "Edit Checklist Item" at bounding box center [852, 268] width 108 height 24
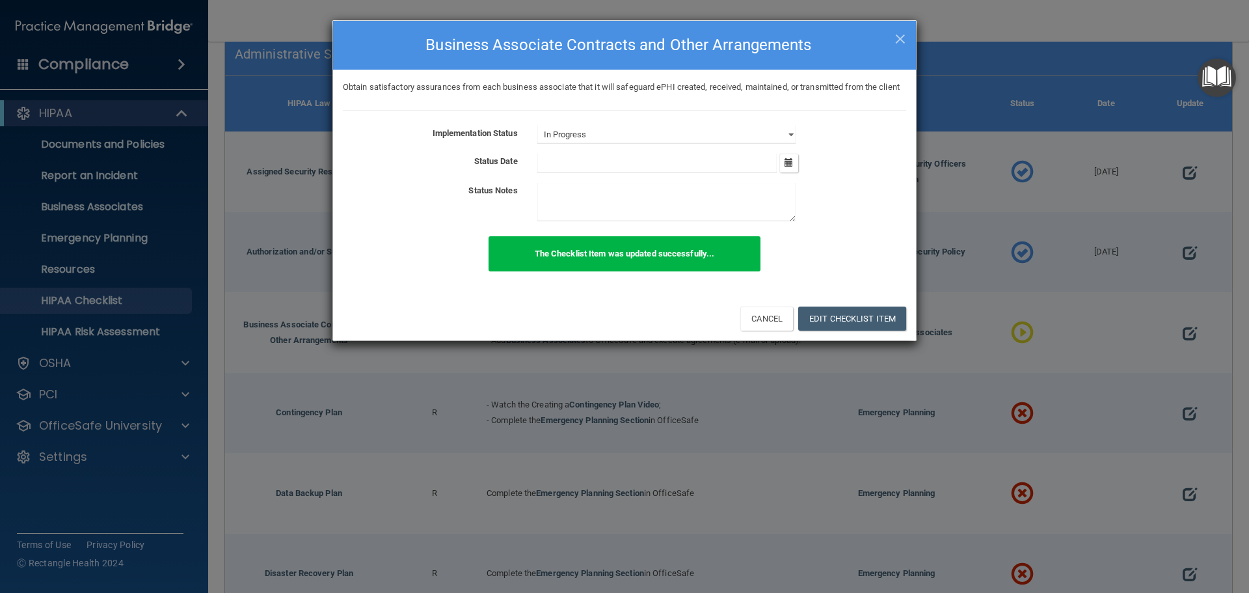
click at [1167, 362] on div "× Close Business Associate Contracts and Other Arrangements Obtain satisfactory…" at bounding box center [624, 296] width 1249 height 593
click at [1099, 26] on div "× Close Business Associate Contracts and Other Arrangements Obtain satisfactory…" at bounding box center [624, 296] width 1249 height 593
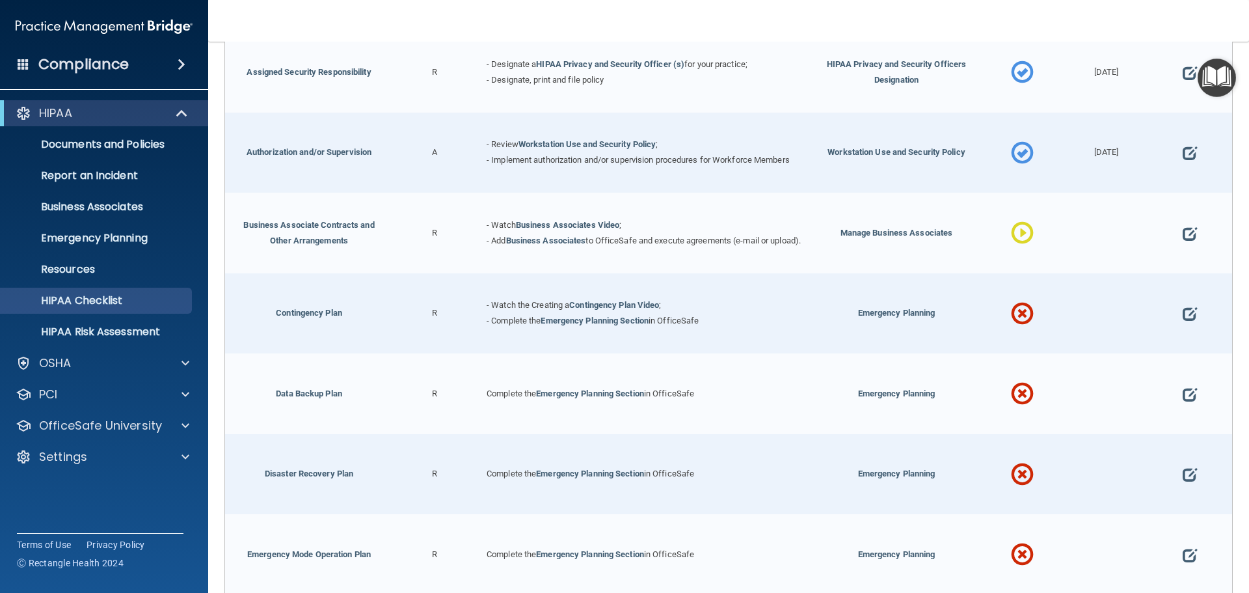
scroll to position [325, 0]
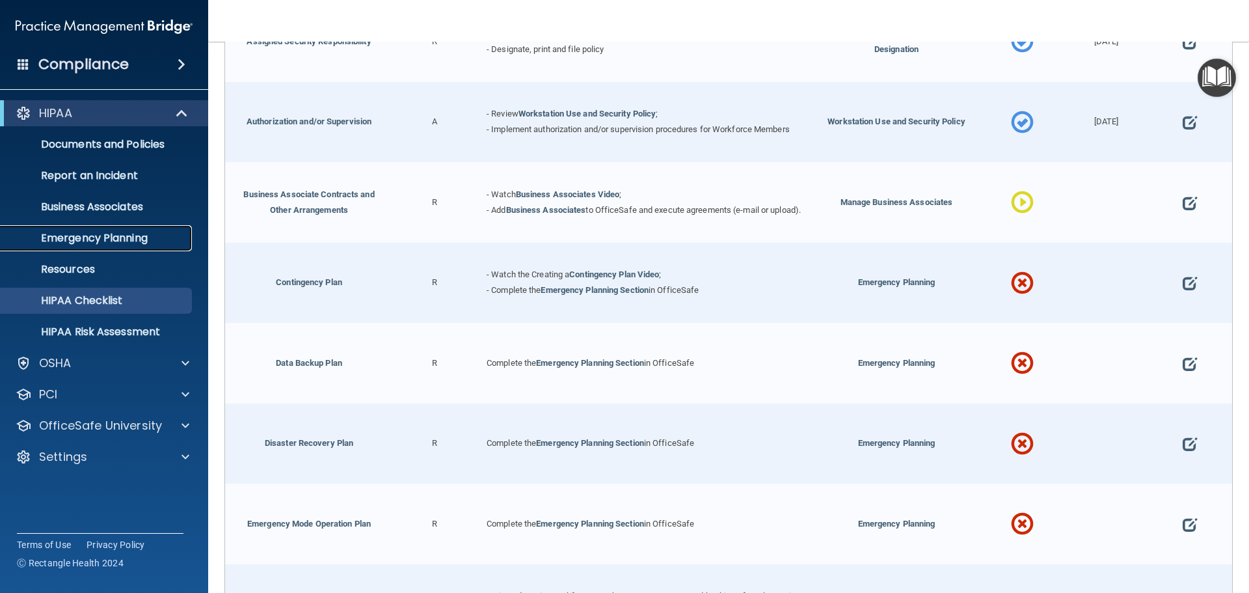
click at [97, 232] on p "Emergency Planning" at bounding box center [97, 238] width 178 height 13
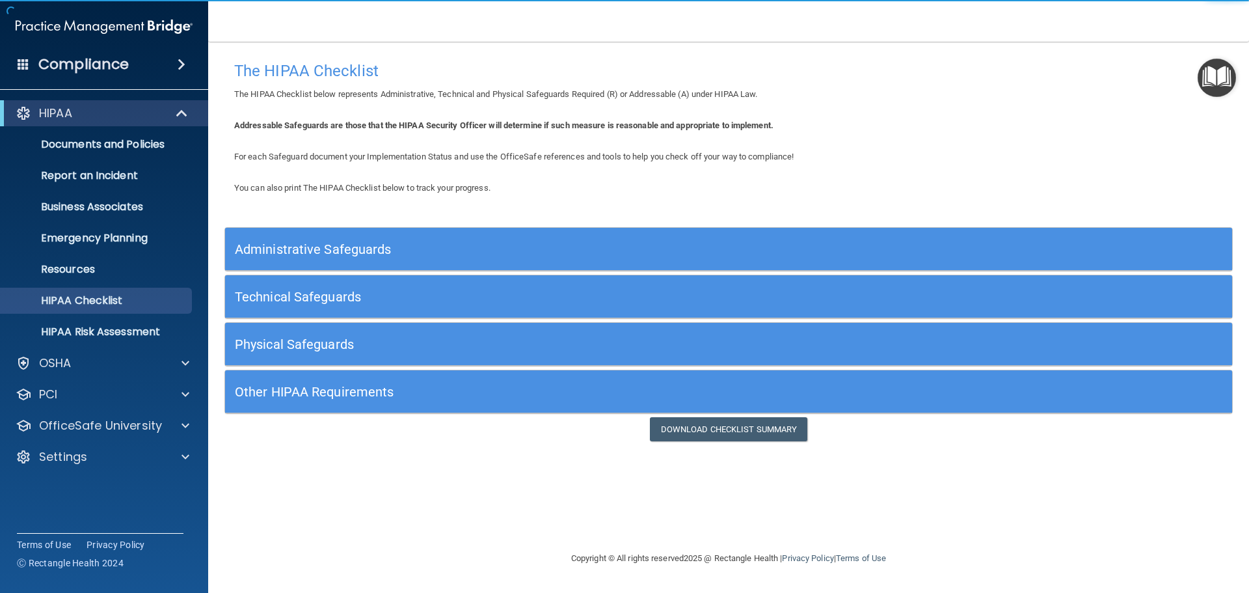
click at [351, 250] on h5 "Administrative Safeguards" at bounding box center [603, 249] width 736 height 14
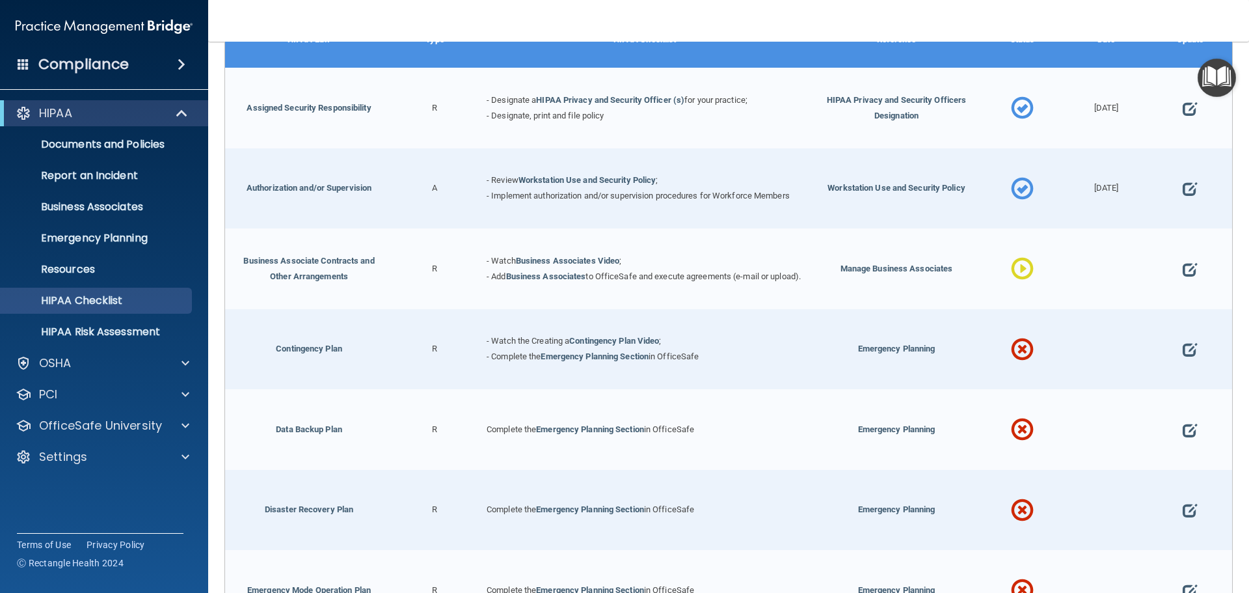
scroll to position [260, 0]
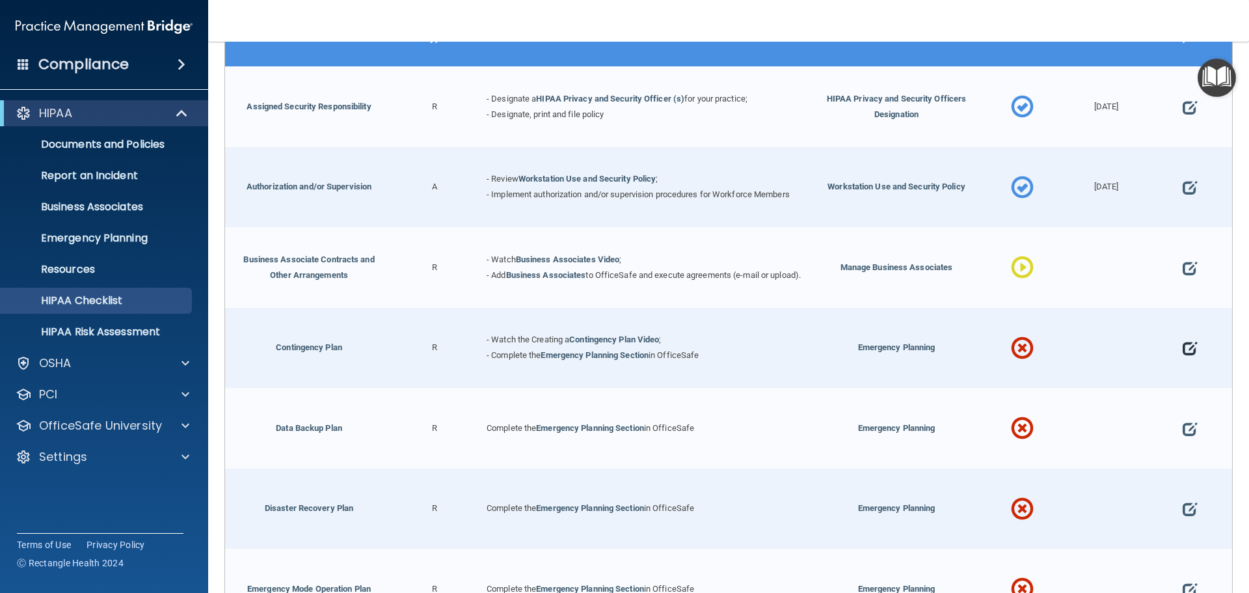
click at [1183, 355] on span at bounding box center [1190, 349] width 14 height 40
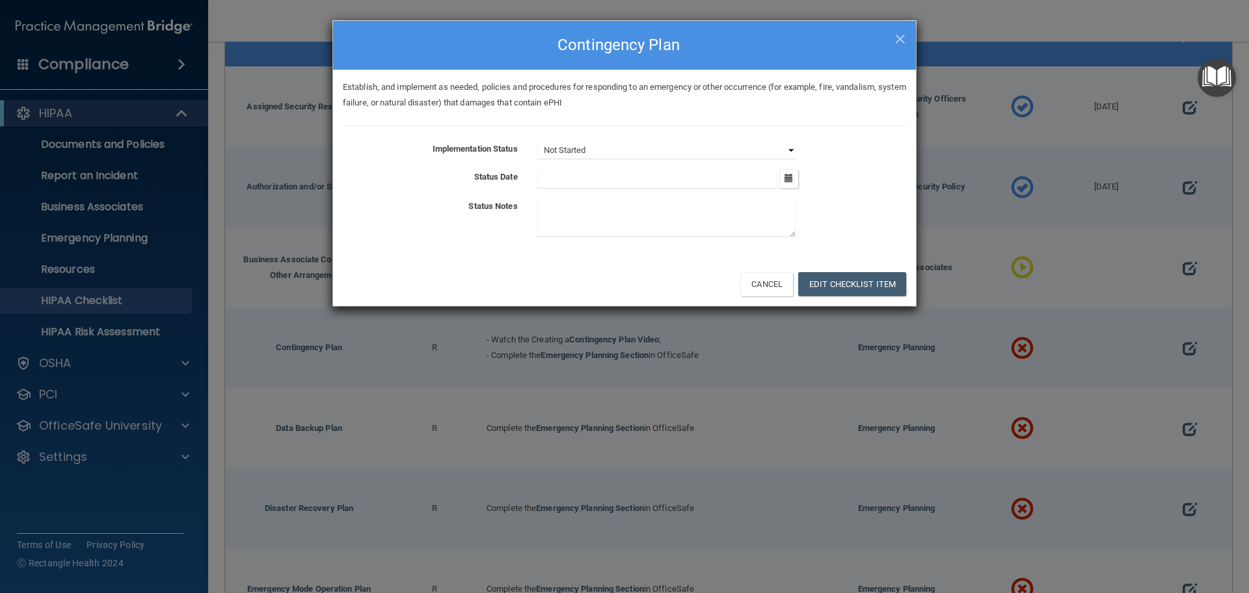
click at [669, 154] on select "Not Started In Progress Completed" at bounding box center [666, 150] width 258 height 18
select select "in_progress"
click at [537, 141] on select "Not Started In Progress Completed" at bounding box center [666, 150] width 258 height 18
click at [791, 180] on icon "button" at bounding box center [789, 178] width 8 height 8
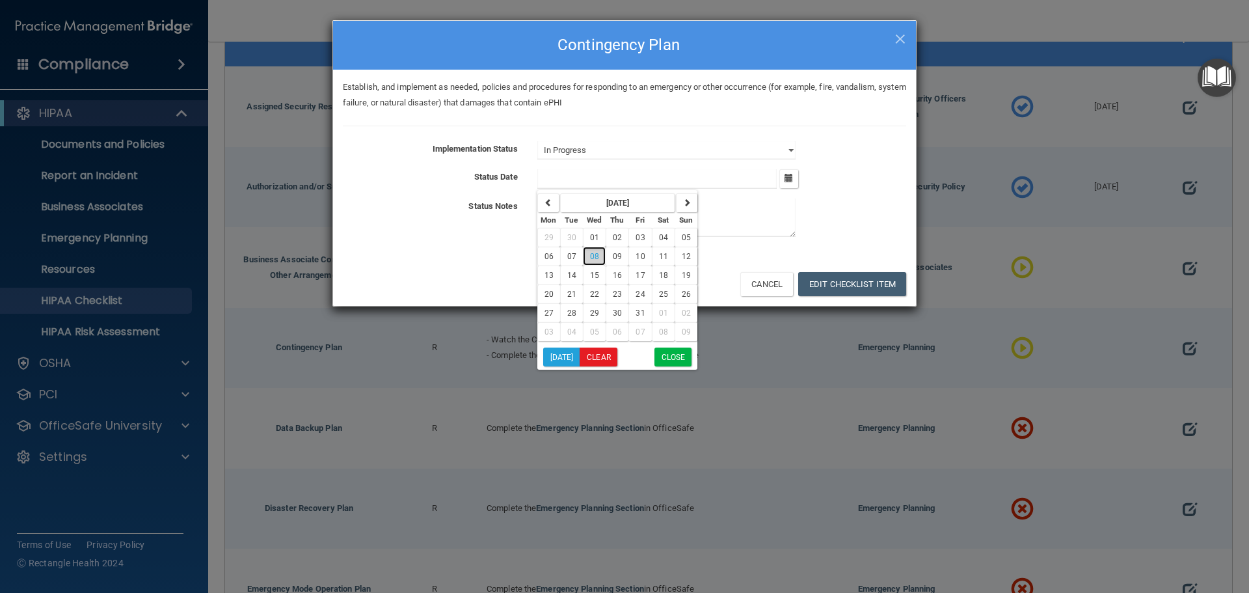
drag, startPoint x: 593, startPoint y: 254, endPoint x: 673, endPoint y: 366, distance: 137.7
click at [599, 259] on button "08" at bounding box center [594, 256] width 23 height 19
type input "10/8/25"
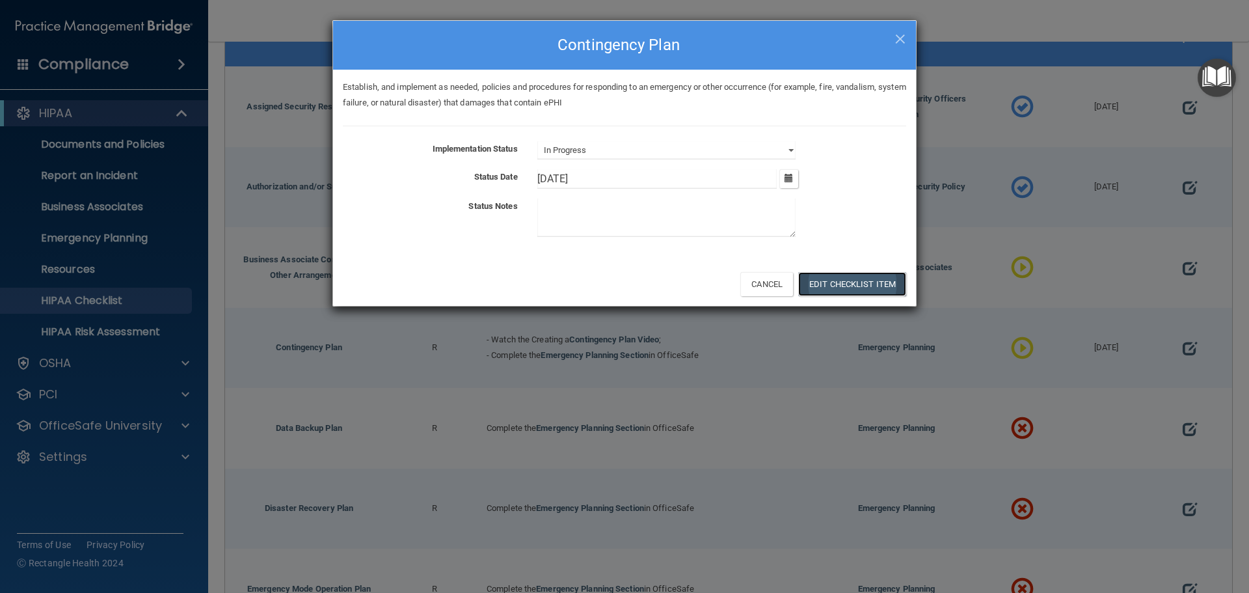
click at [880, 284] on button "Edit Checklist Item" at bounding box center [852, 284] width 108 height 24
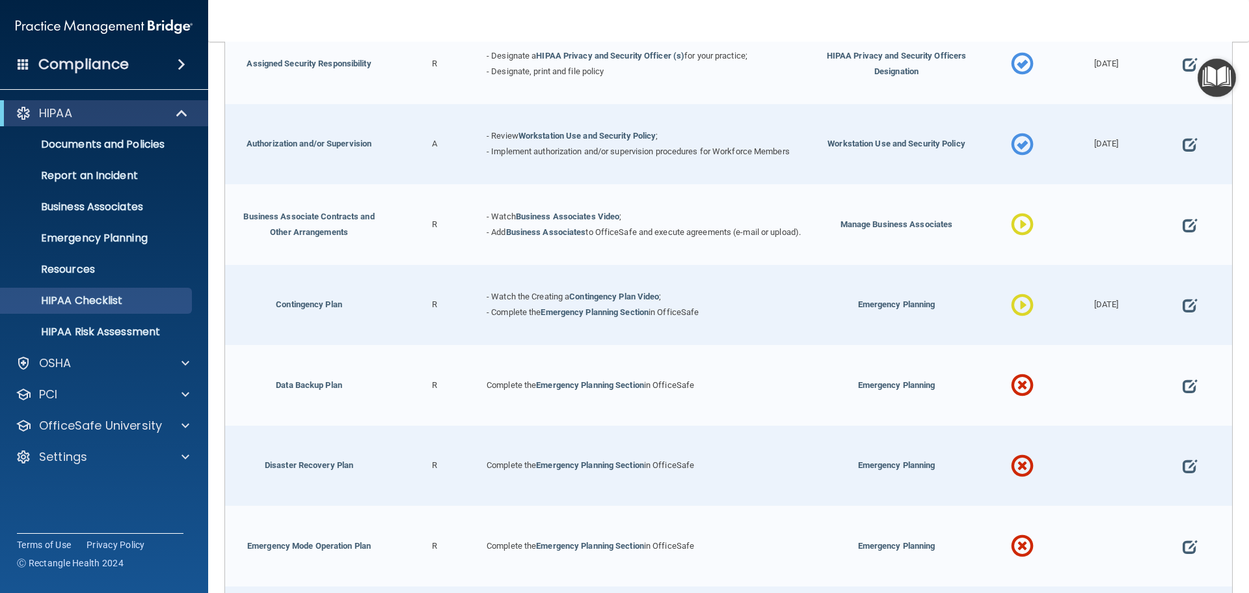
scroll to position [390, 0]
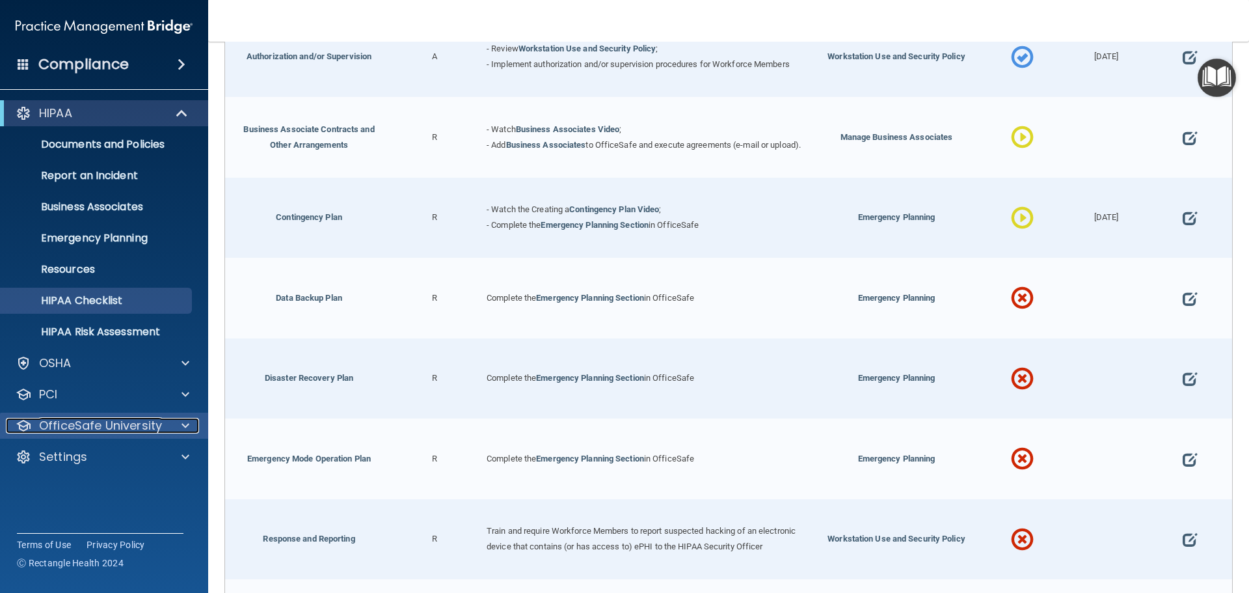
click at [110, 427] on p "OfficeSafe University" at bounding box center [100, 426] width 123 height 16
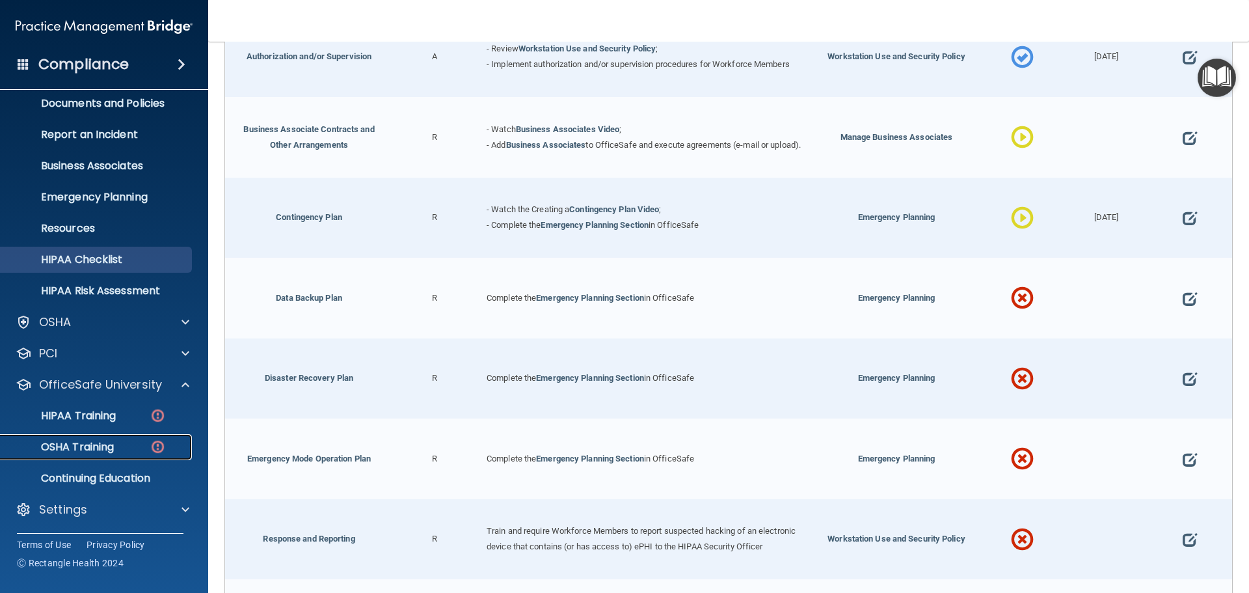
click at [112, 440] on p "OSHA Training" at bounding box center [60, 446] width 105 height 13
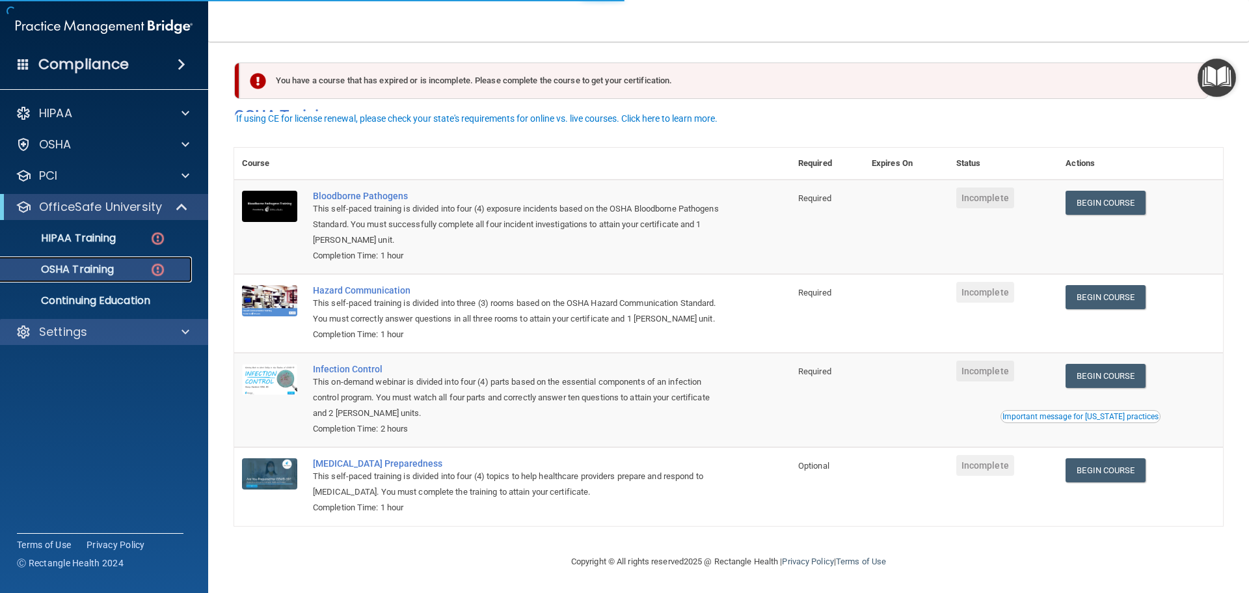
scroll to position [21, 0]
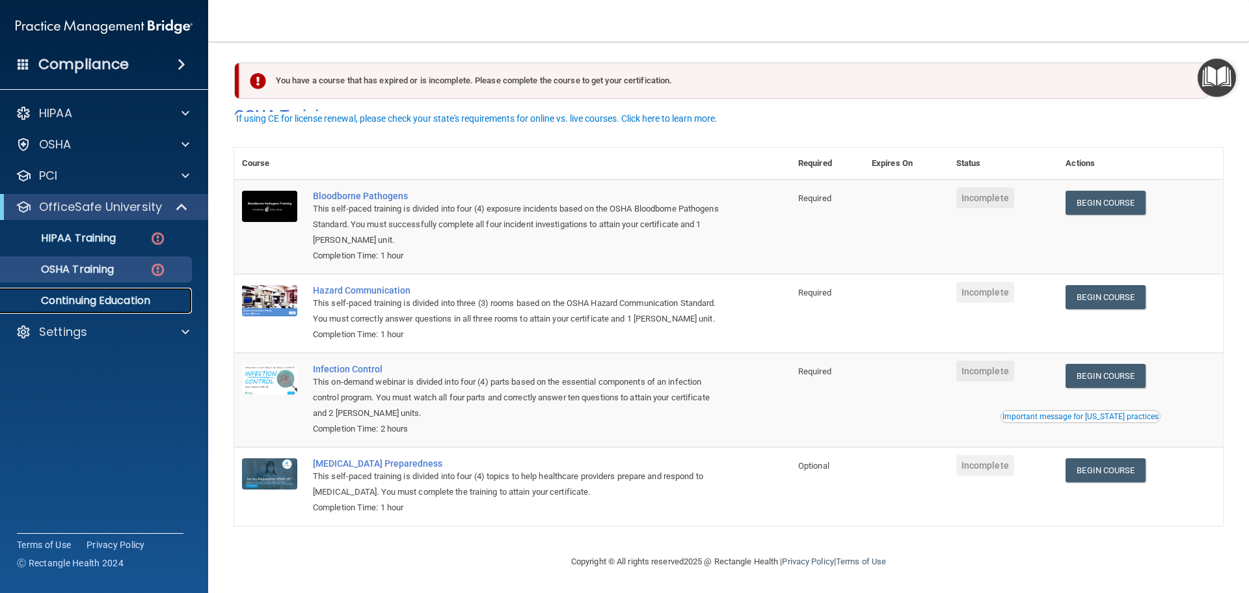
click at [105, 297] on p "Continuing Education" at bounding box center [97, 300] width 178 height 13
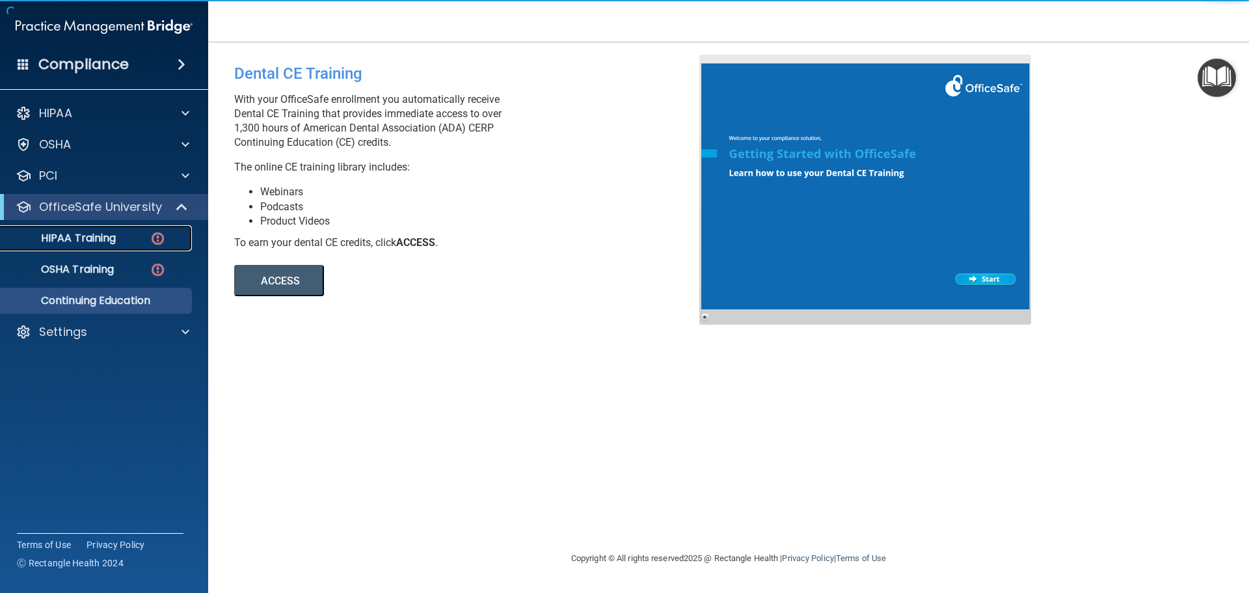
click at [111, 237] on p "HIPAA Training" at bounding box center [61, 238] width 107 height 13
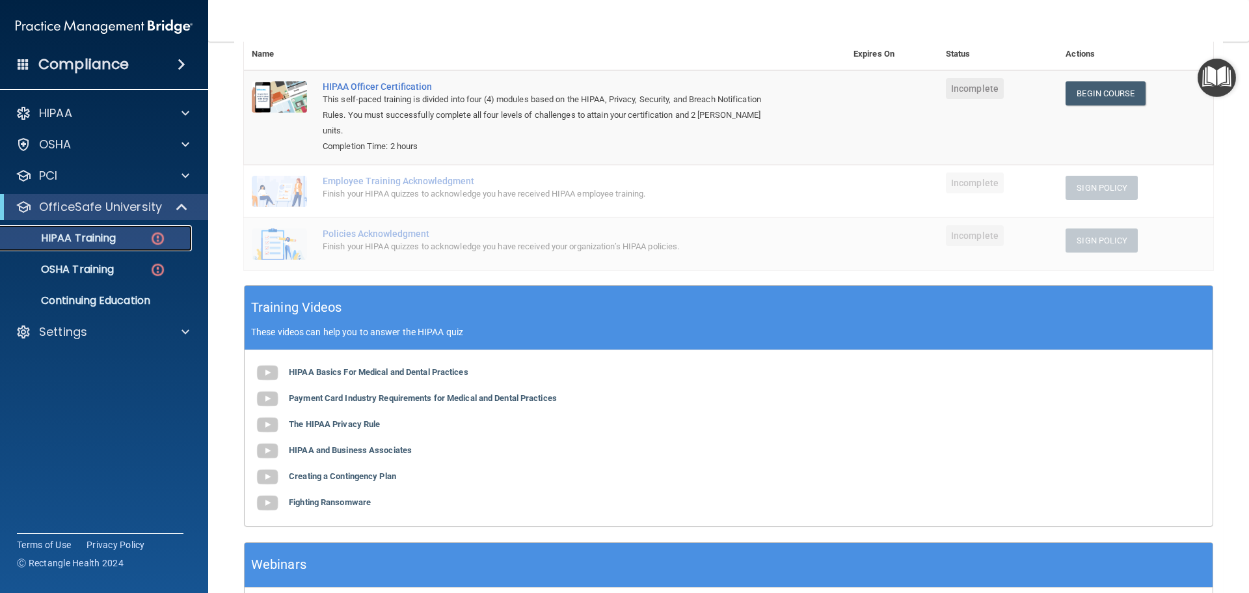
scroll to position [45, 0]
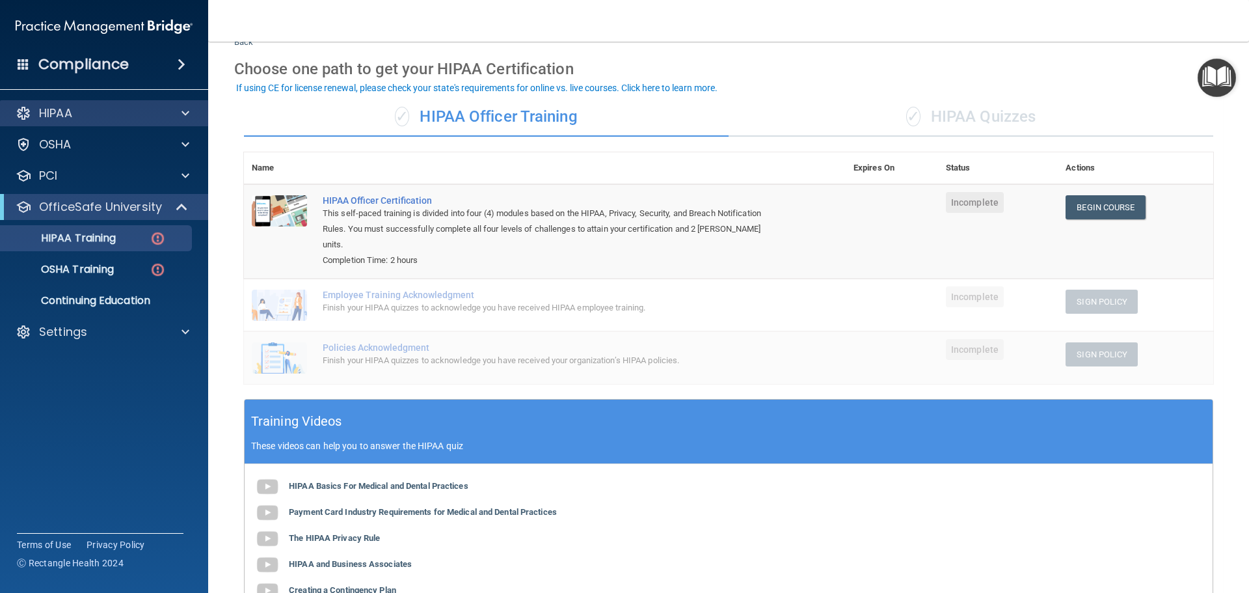
click at [73, 101] on div "HIPAA" at bounding box center [104, 113] width 209 height 26
click at [75, 109] on div "HIPAA" at bounding box center [86, 113] width 161 height 16
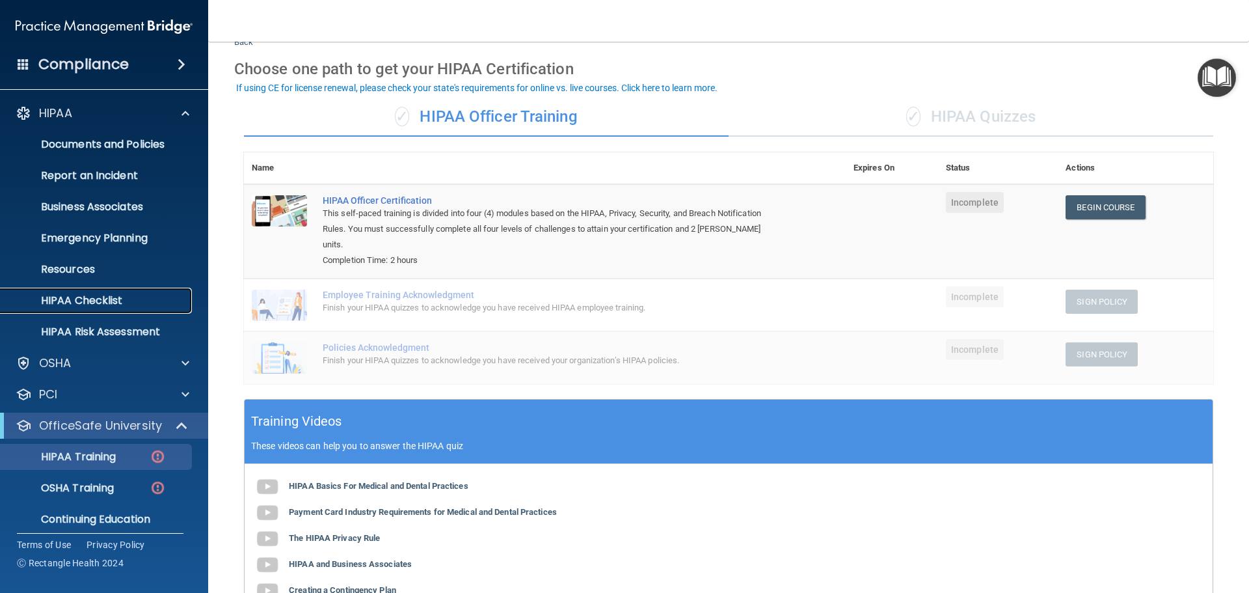
click at [68, 302] on p "HIPAA Checklist" at bounding box center [97, 300] width 178 height 13
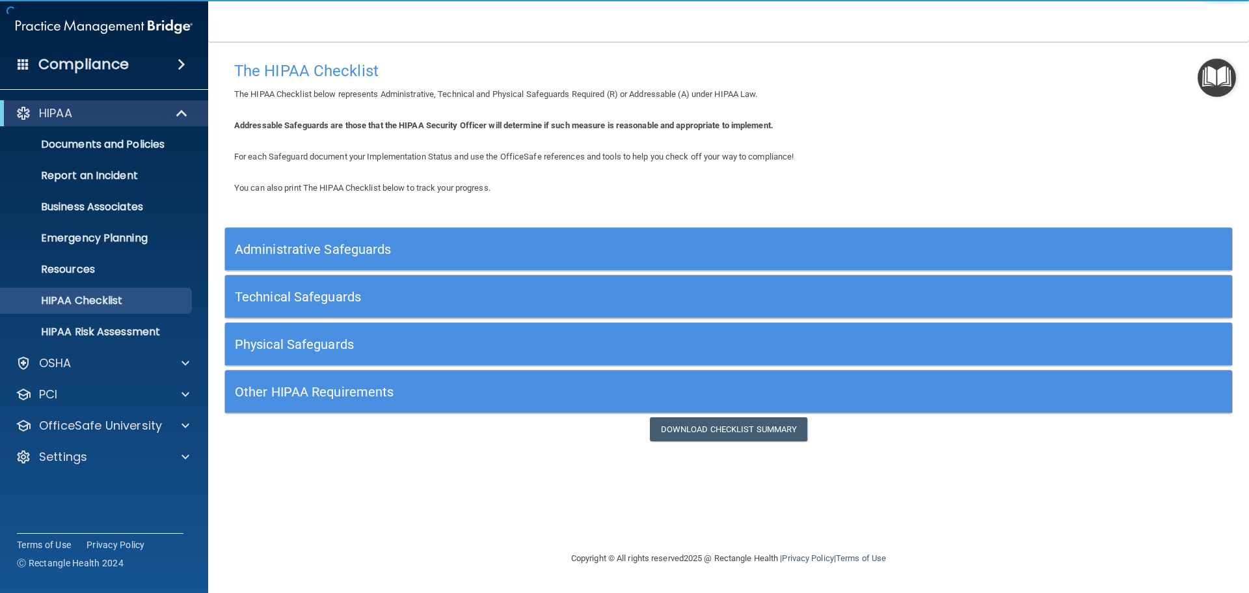
click at [928, 225] on div "You can also print The HIPAA Checklist below to track your progress. Administra…" at bounding box center [728, 310] width 1008 height 261
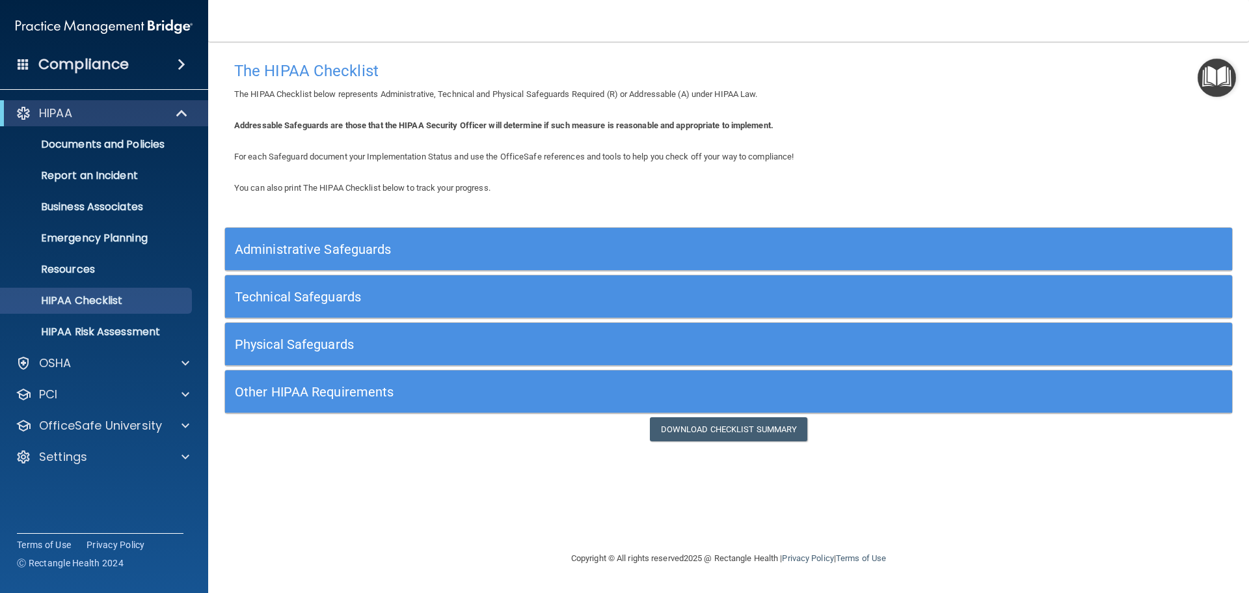
click at [927, 246] on h5 "Administrative Safeguards" at bounding box center [603, 249] width 736 height 14
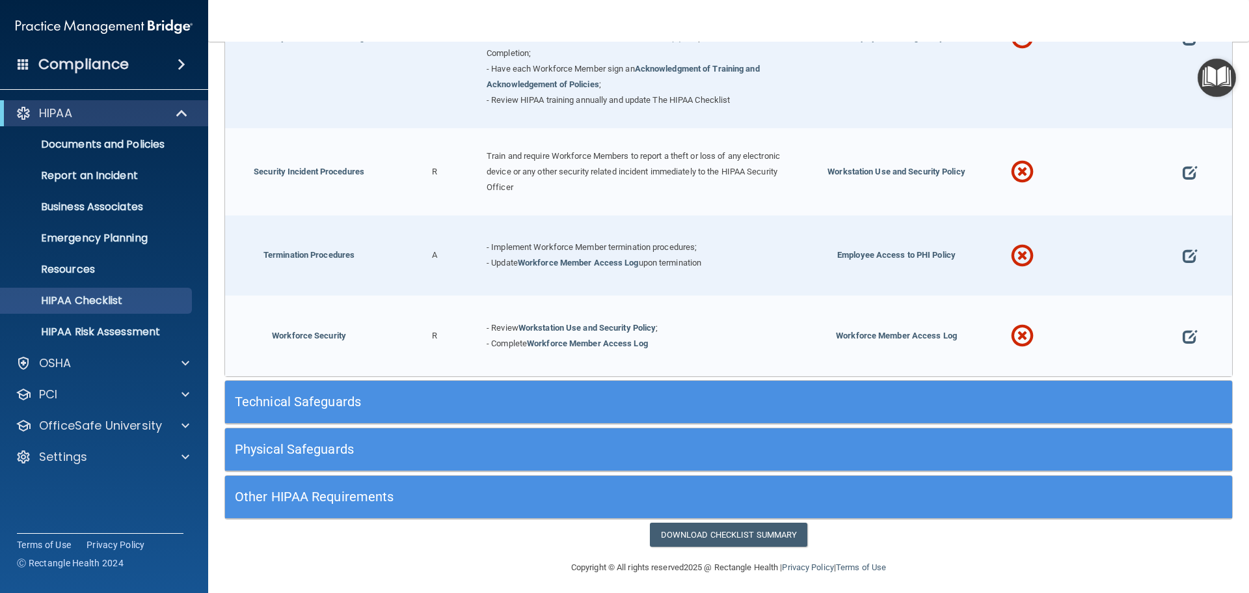
scroll to position [1280, 0]
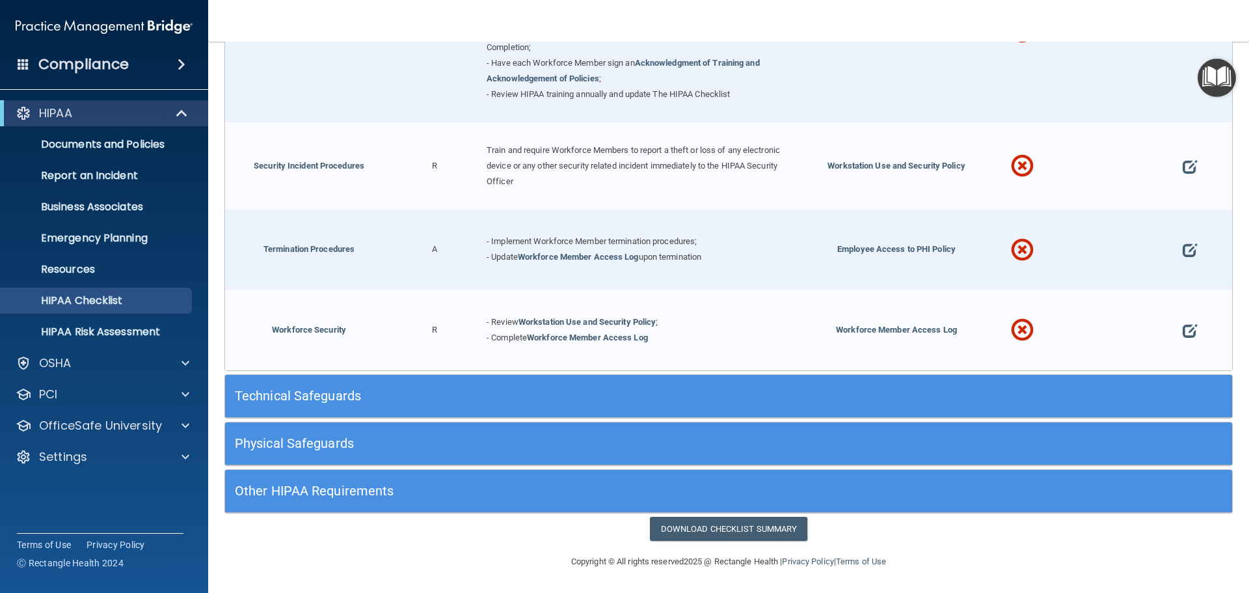
click at [503, 399] on h5 "Technical Safeguards" at bounding box center [603, 395] width 736 height 14
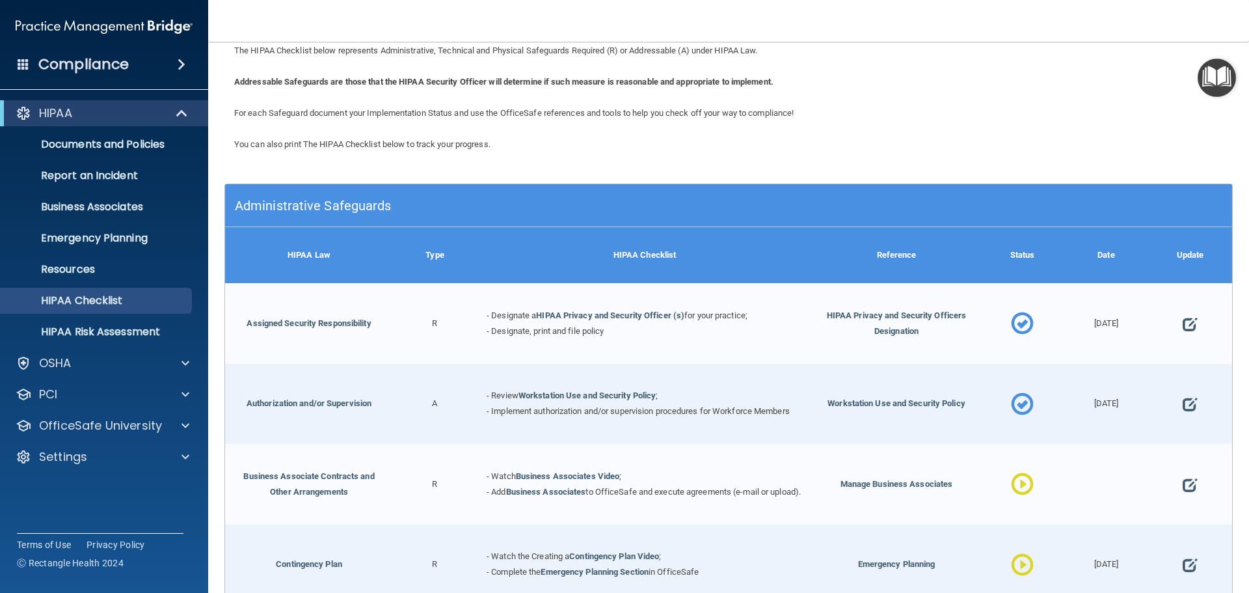
scroll to position [0, 0]
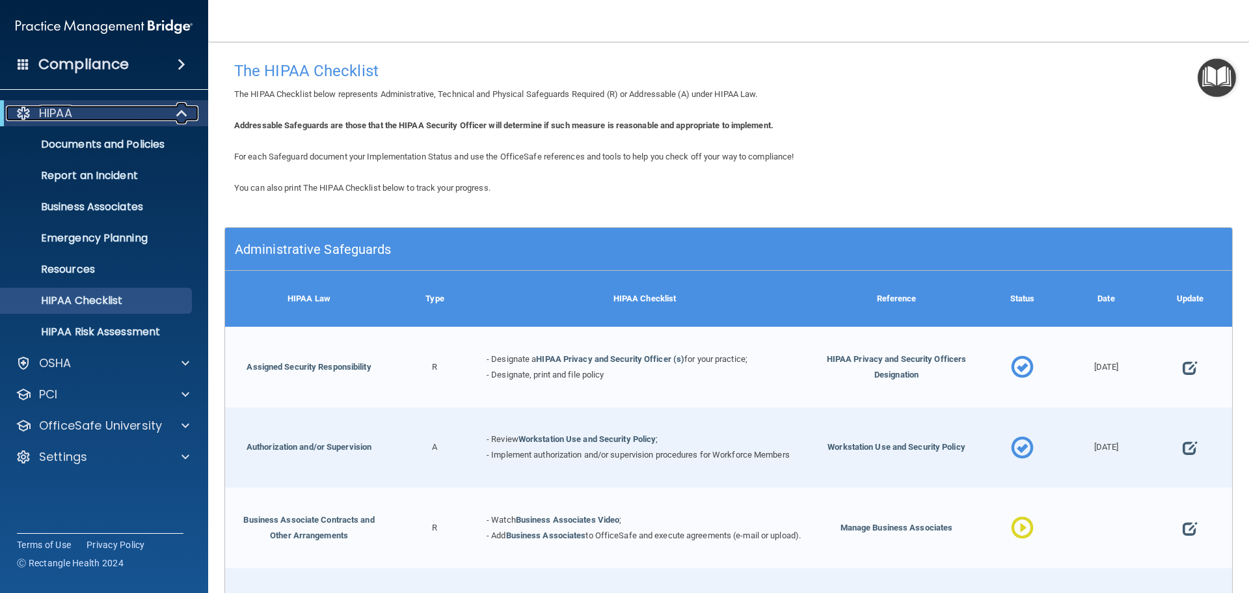
click at [47, 107] on p "HIPAA" at bounding box center [55, 113] width 33 height 16
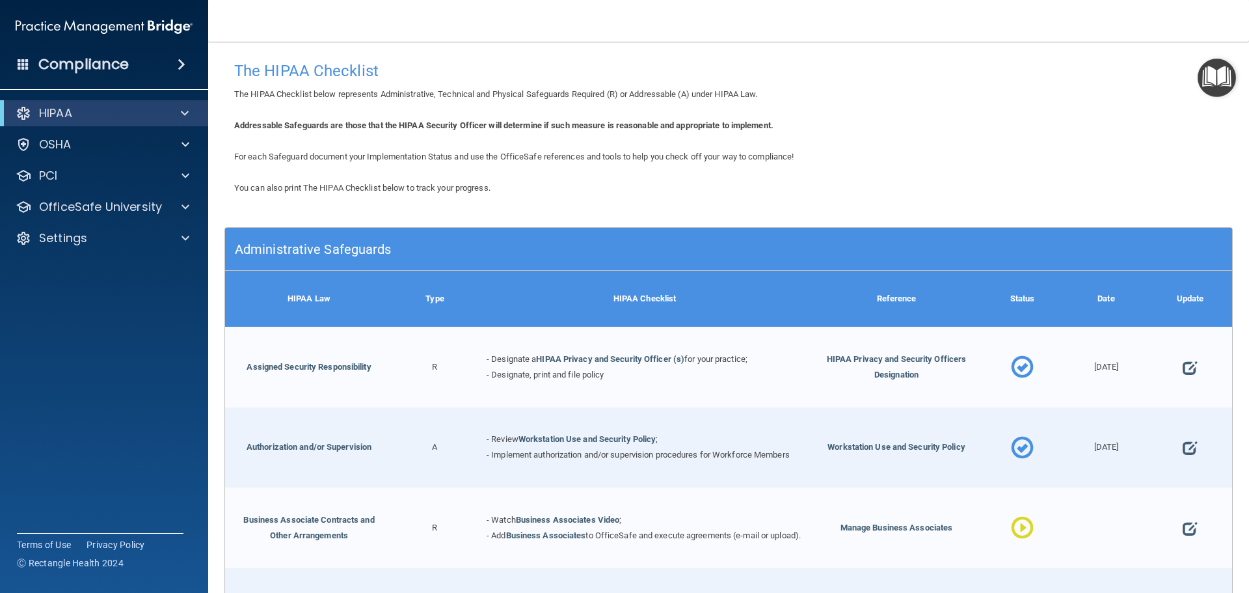
click at [163, 72] on div "Compliance" at bounding box center [104, 64] width 208 height 29
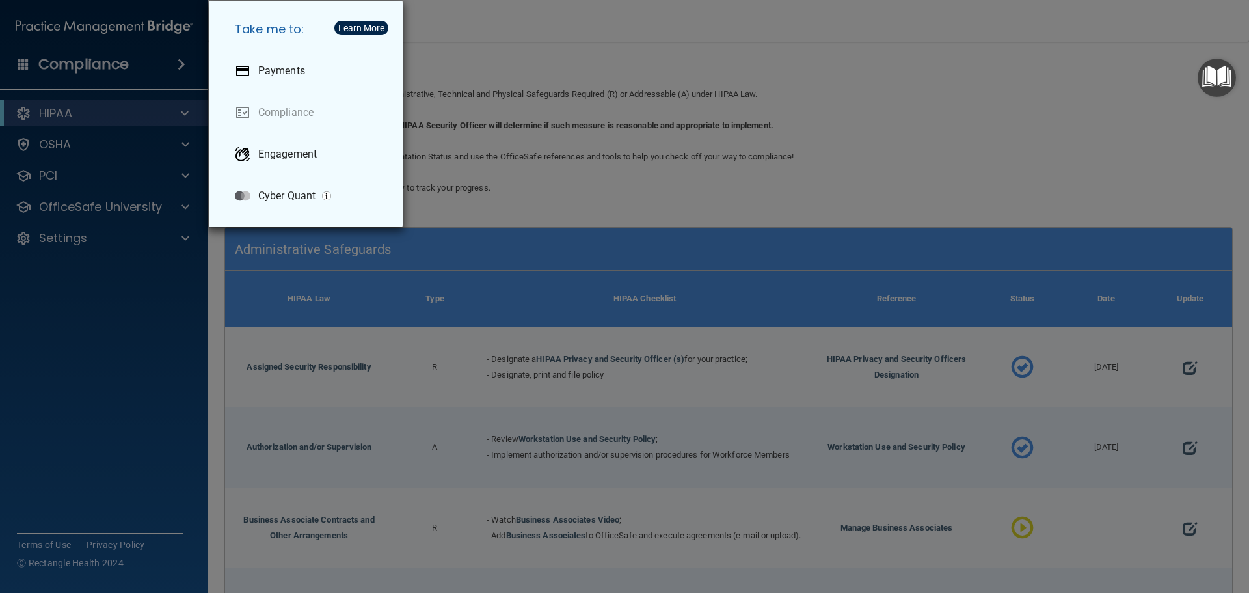
click at [163, 72] on div "Take me to: Payments Compliance Engagement Cyber Quant" at bounding box center [624, 296] width 1249 height 593
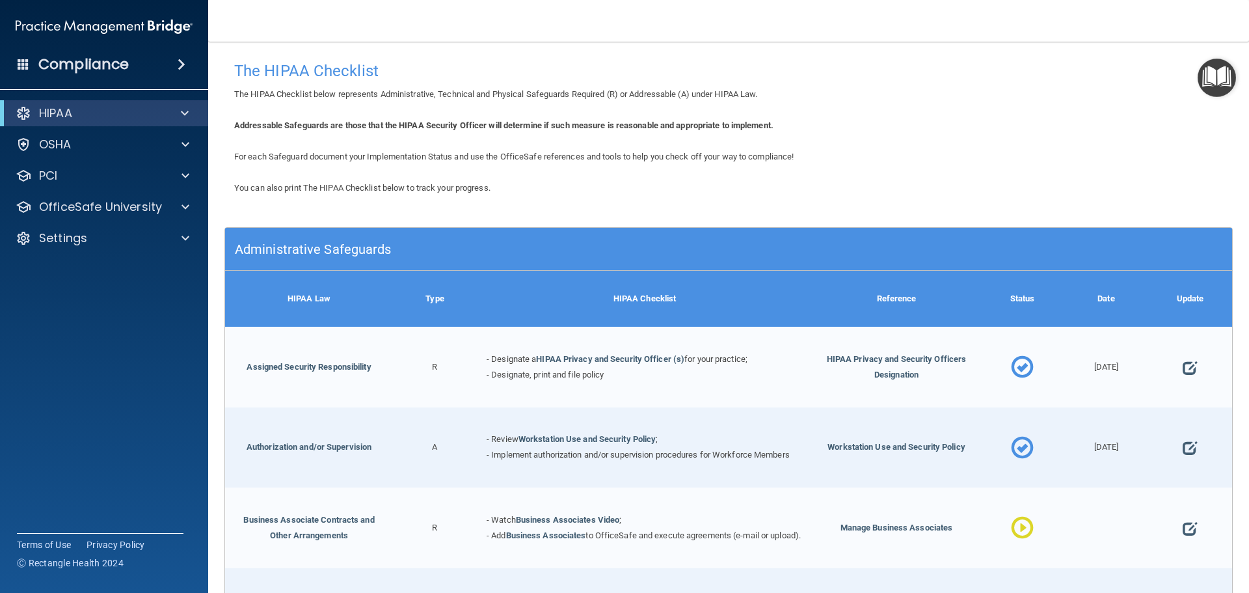
click at [764, 37] on nav "Toggle navigation Denise Coyne billing@quadcityortho.com Manage My Enterprise Q…" at bounding box center [728, 21] width 1041 height 42
click at [576, 246] on h5 "Administrative Safeguards" at bounding box center [603, 249] width 736 height 14
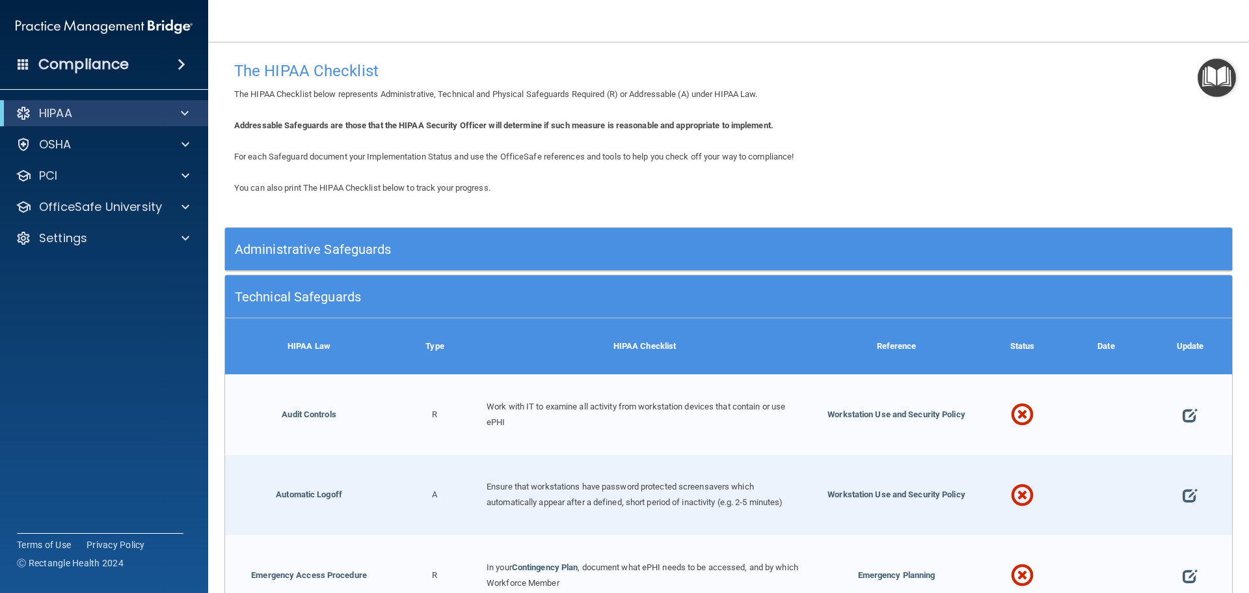
click at [576, 246] on h5 "Administrative Safeguards" at bounding box center [603, 249] width 736 height 14
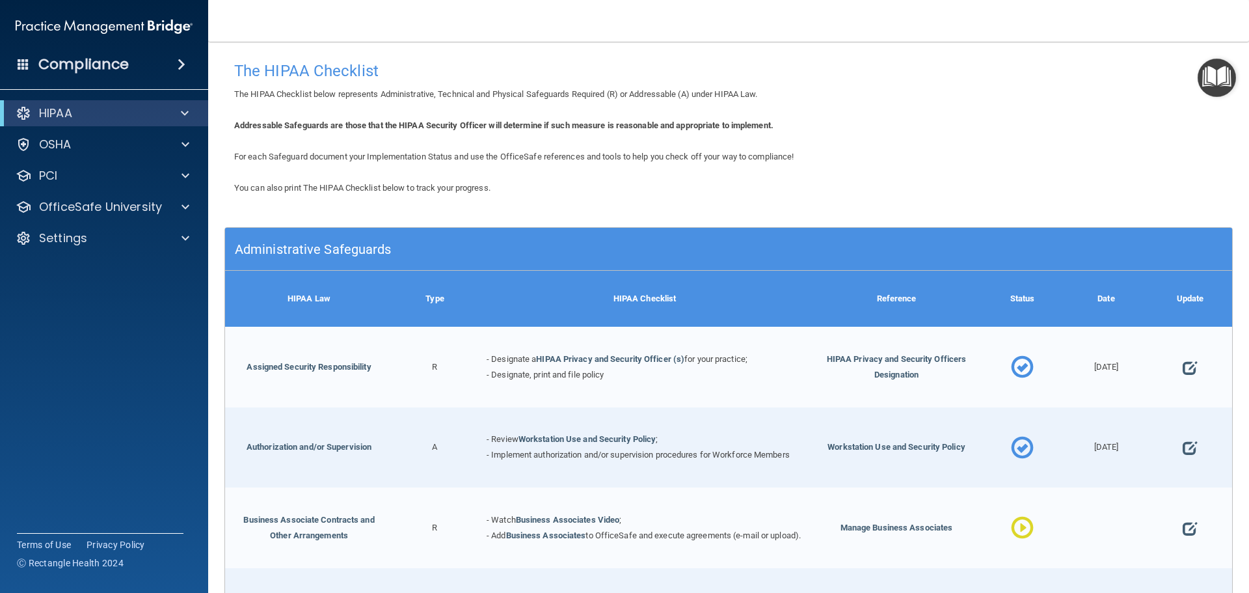
click at [571, 263] on div "Administrative Safeguards" at bounding box center [602, 248] width 755 height 29
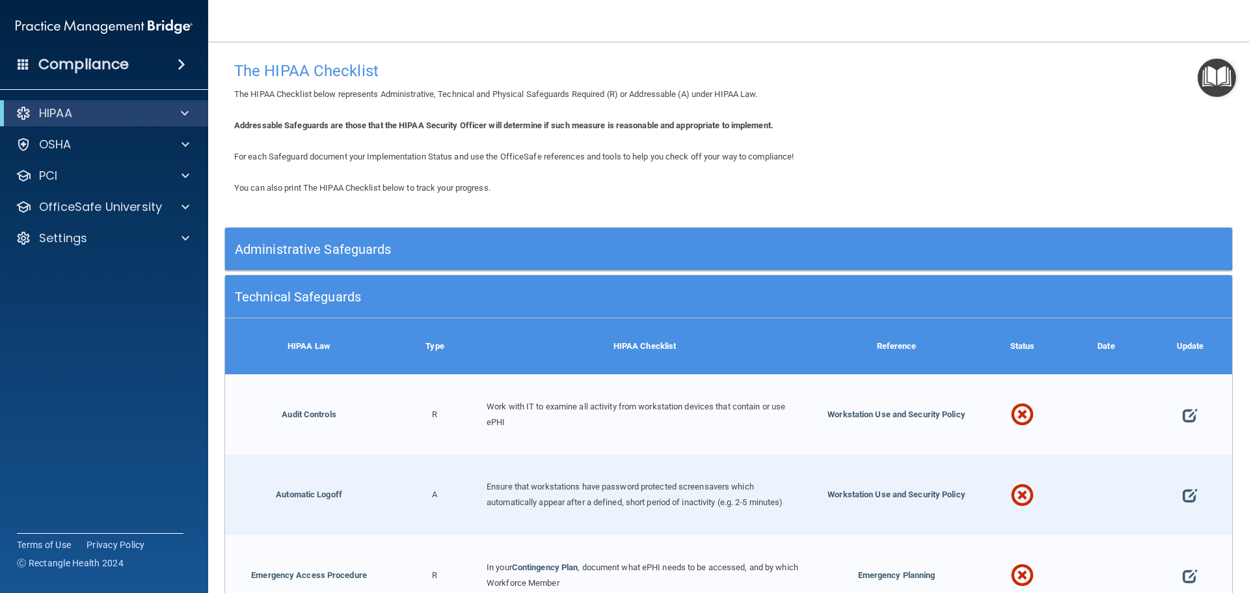
click at [491, 342] on div "HIPAA Checklist" at bounding box center [645, 346] width 336 height 56
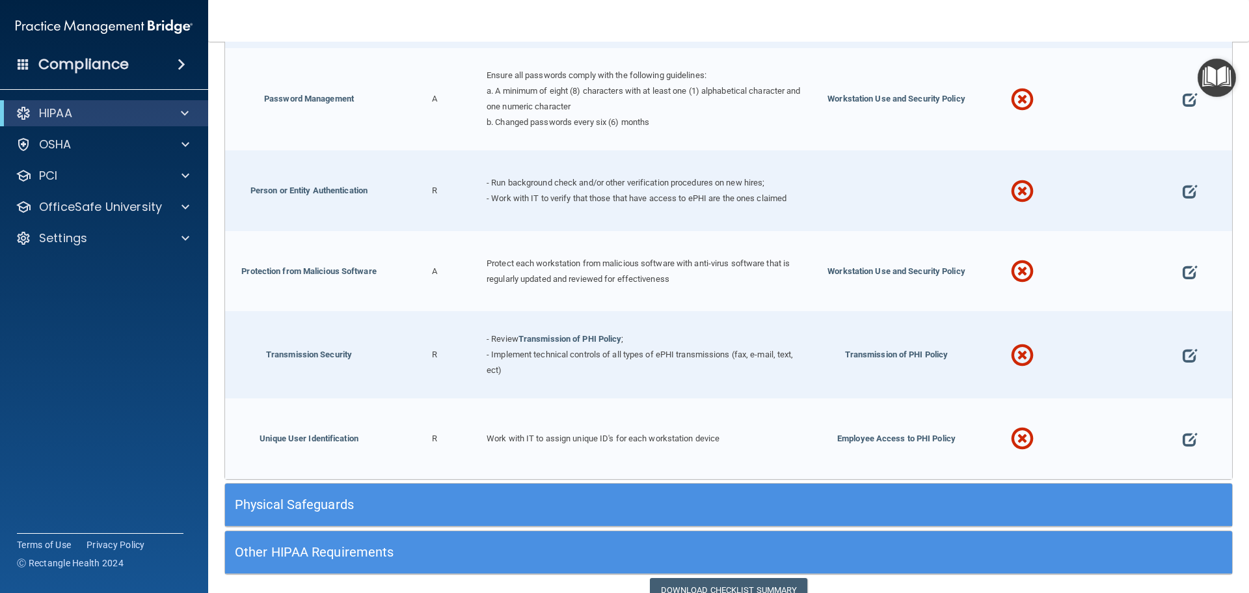
scroll to position [1028, 0]
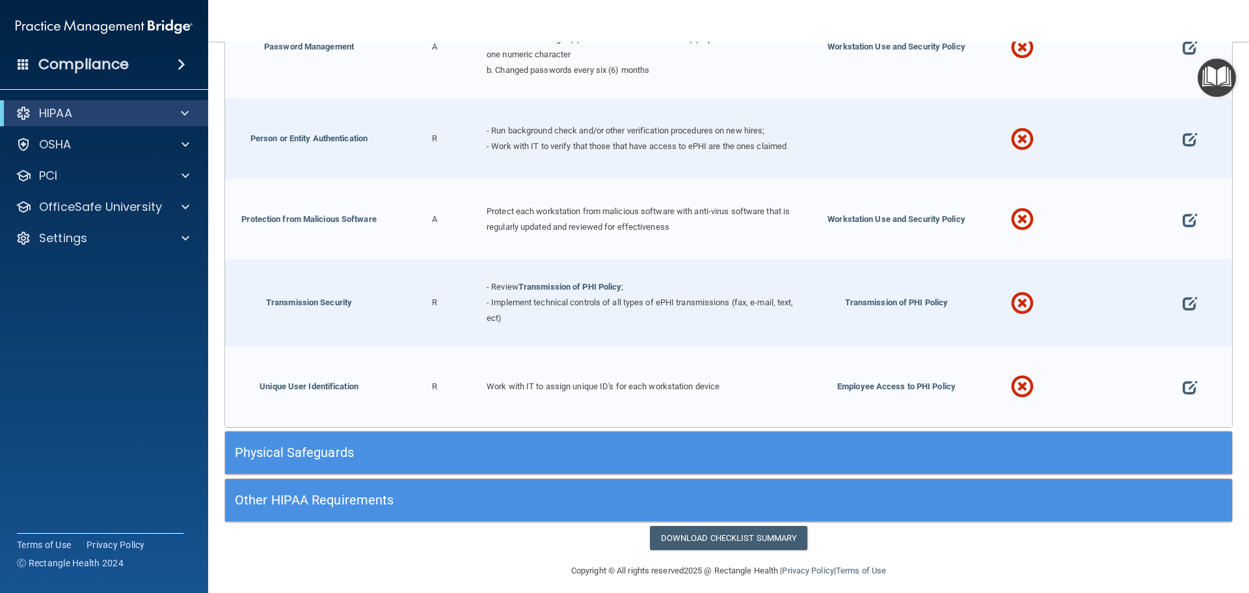
click at [442, 448] on h5 "Physical Safeguards" at bounding box center [603, 452] width 736 height 14
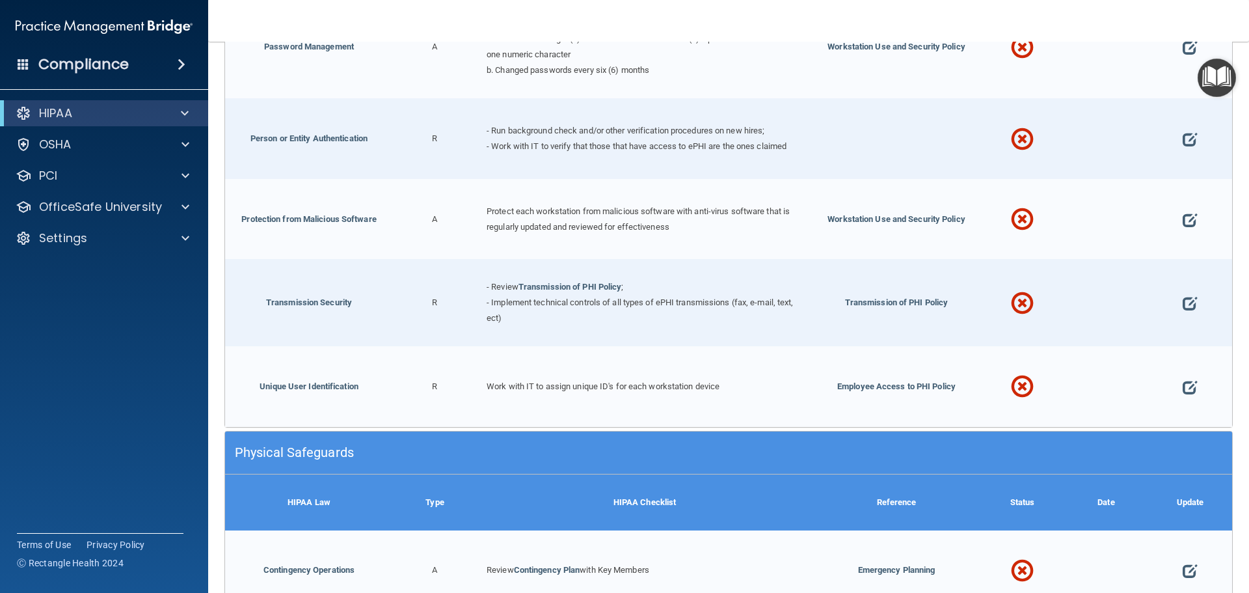
click at [442, 448] on h5 "Physical Safeguards" at bounding box center [603, 452] width 736 height 14
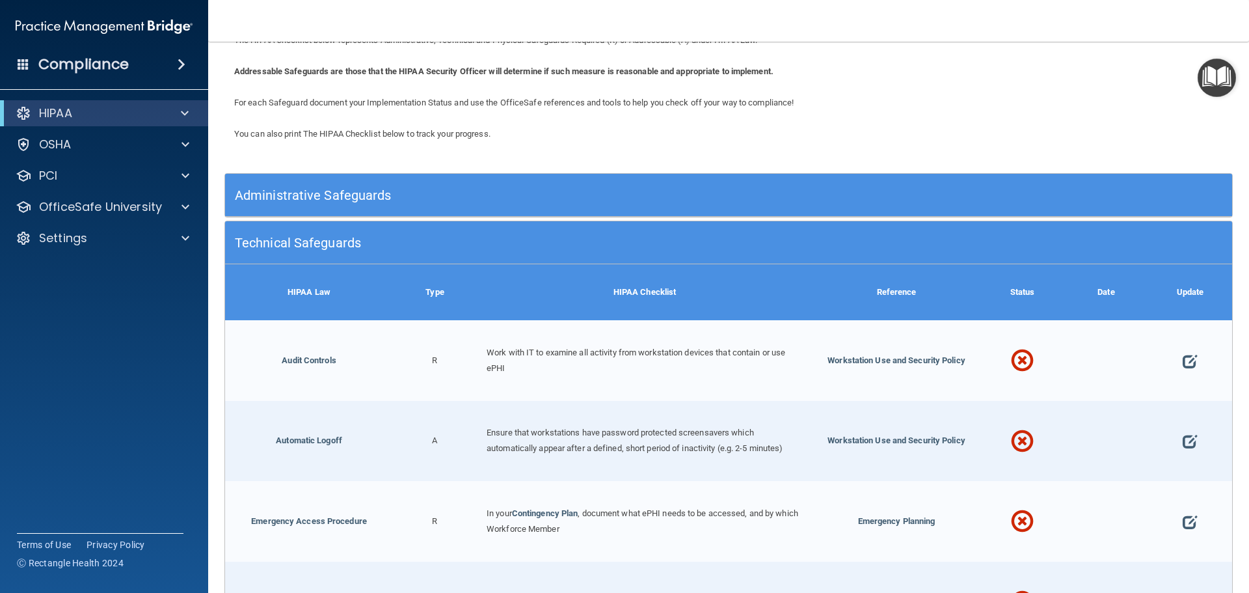
scroll to position [52, 0]
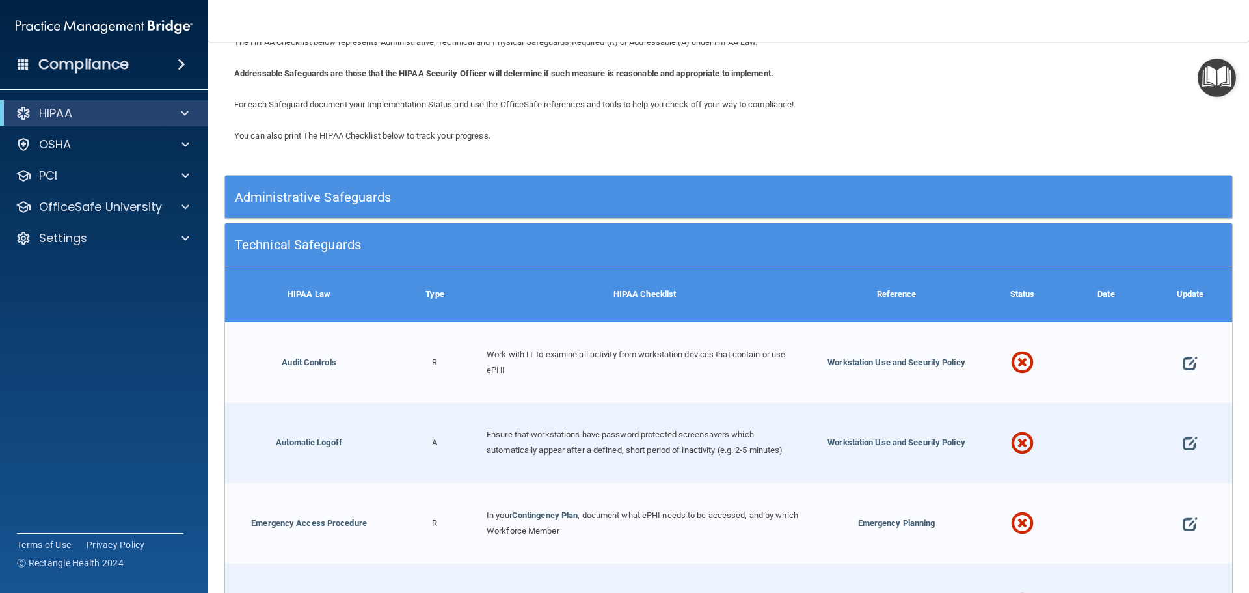
click at [746, 247] on h5 "Technical Safeguards" at bounding box center [603, 244] width 736 height 14
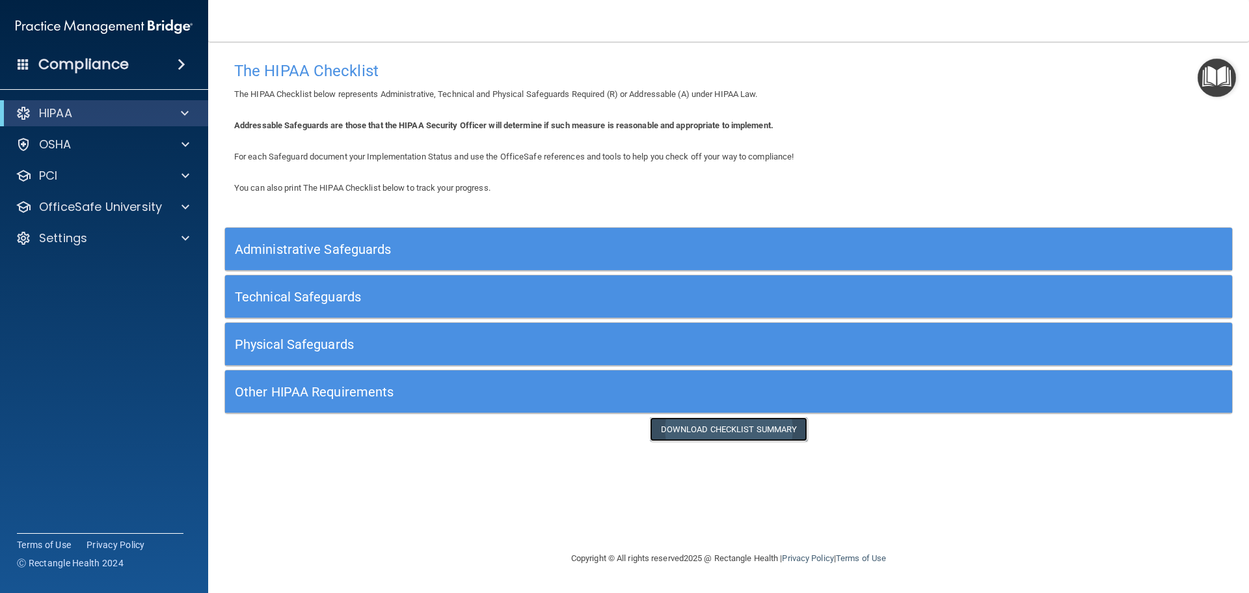
click at [719, 436] on link "Download Checklist Summary" at bounding box center [729, 429] width 158 height 24
click at [58, 142] on p "OSHA" at bounding box center [55, 145] width 33 height 16
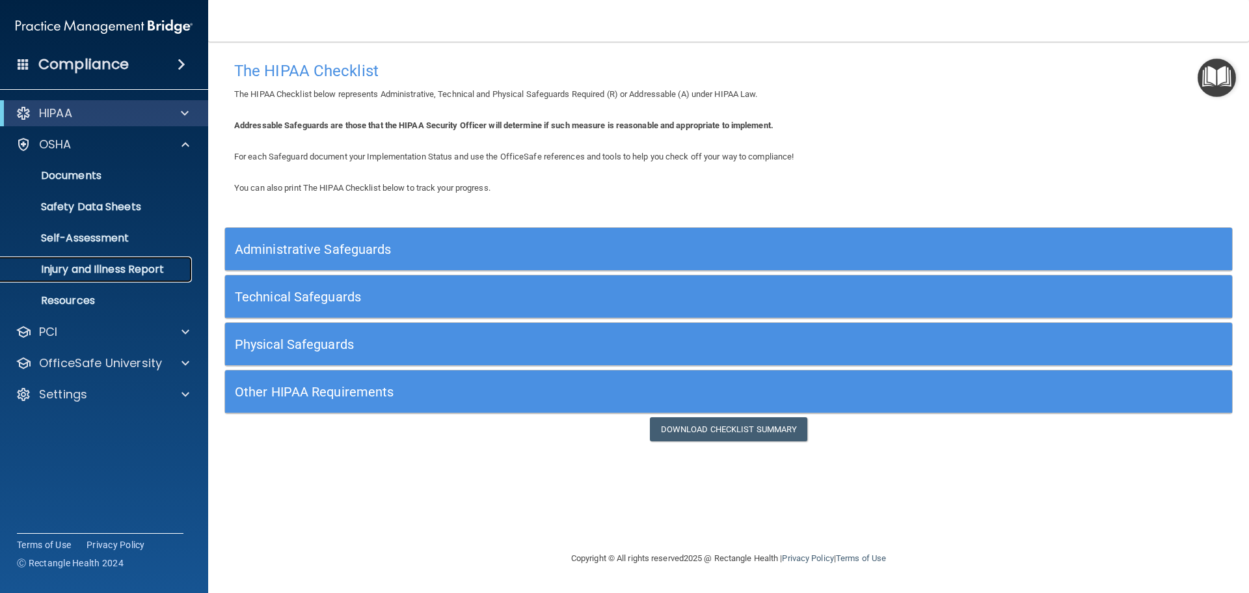
click at [72, 270] on p "Injury and Illness Report" at bounding box center [97, 269] width 178 height 13
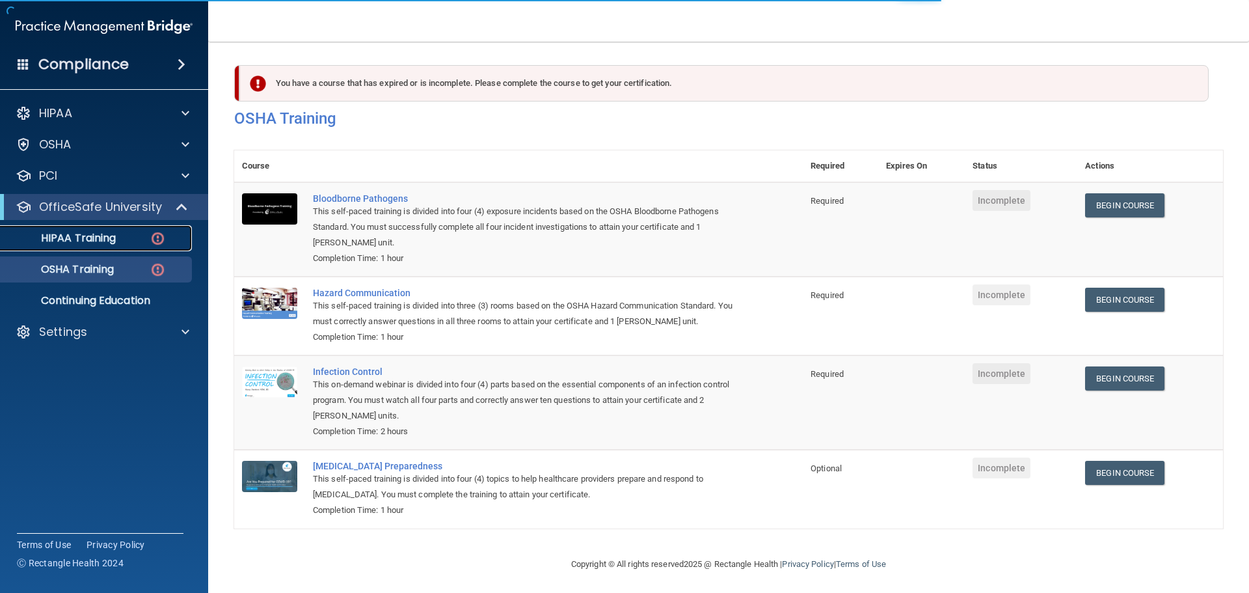
click at [126, 235] on div "HIPAA Training" at bounding box center [97, 238] width 178 height 13
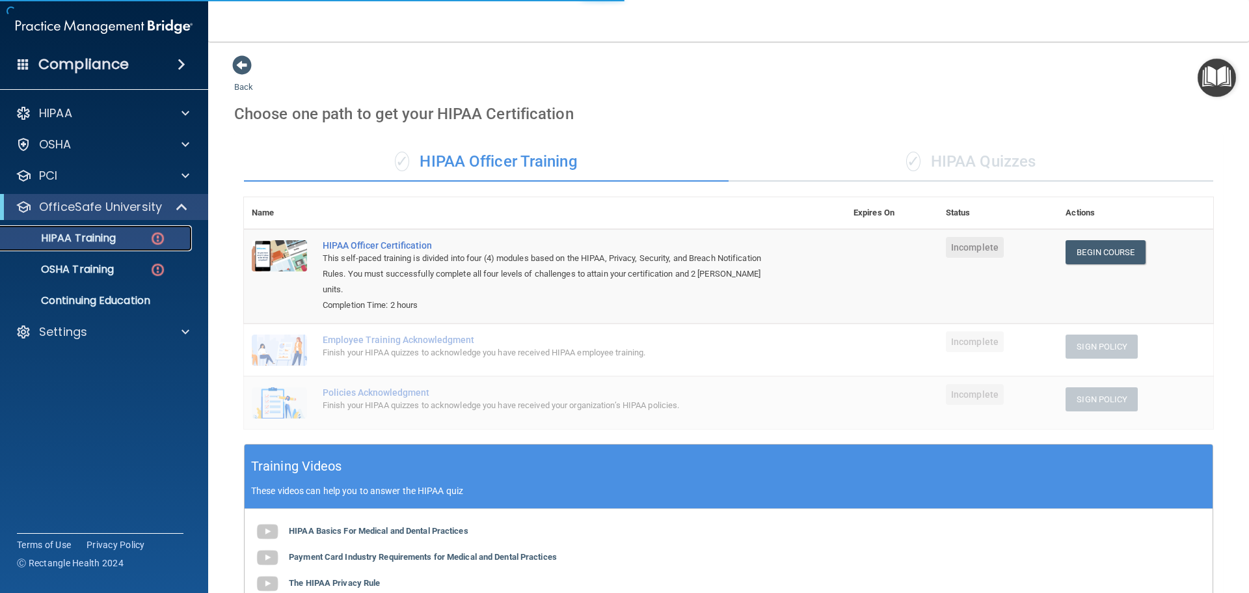
click at [126, 235] on div "HIPAA Training" at bounding box center [97, 238] width 178 height 13
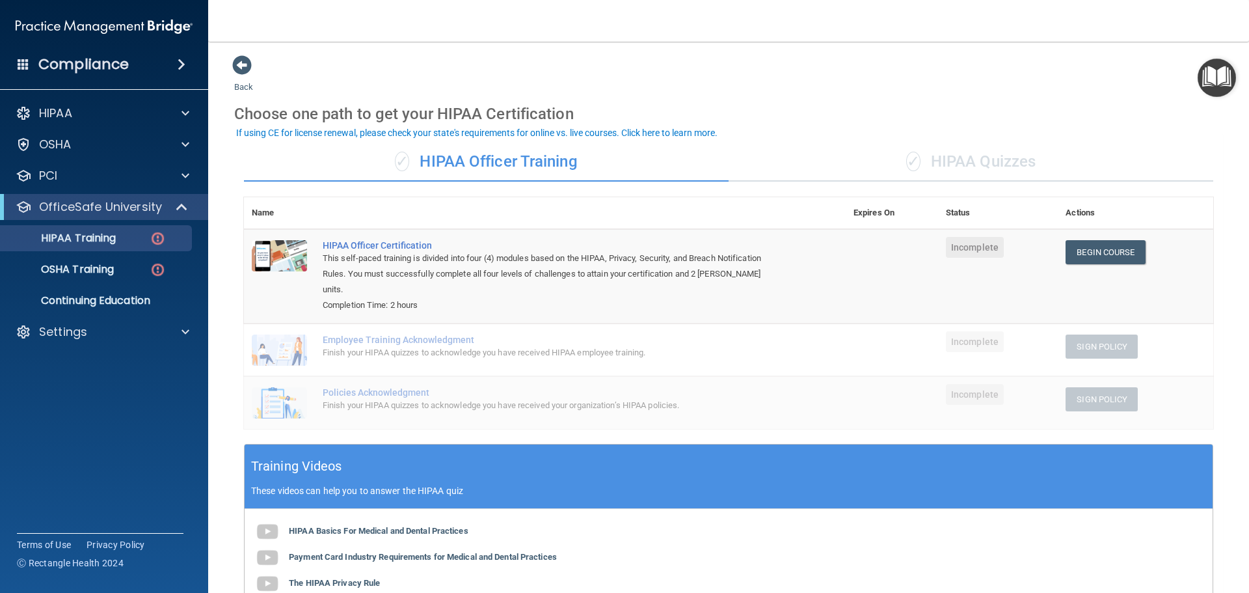
click at [981, 161] on div "✓ HIPAA Quizzes" at bounding box center [971, 161] width 485 height 39
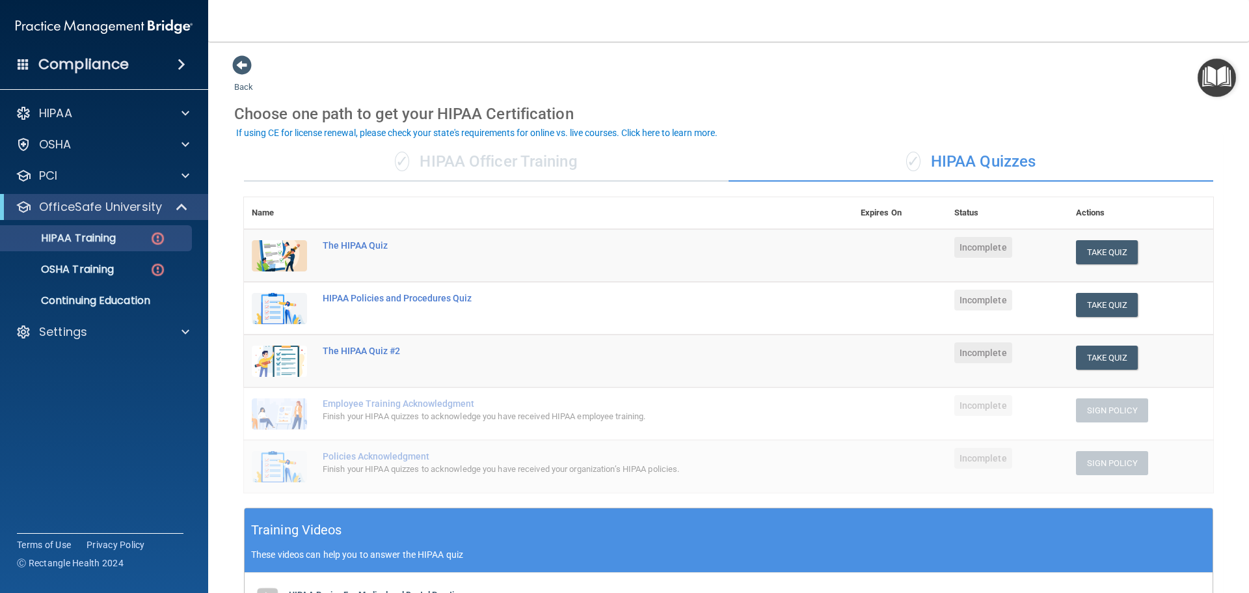
click at [450, 161] on div "✓ HIPAA Officer Training" at bounding box center [486, 161] width 485 height 39
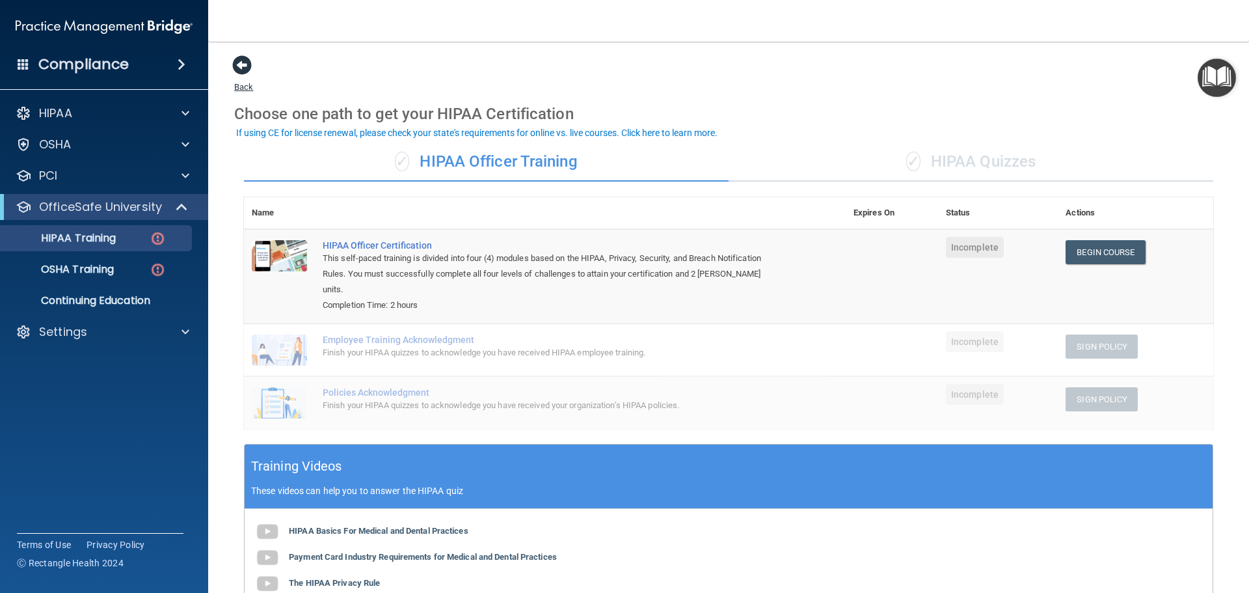
click at [235, 59] on span at bounding box center [242, 65] width 20 height 20
